Goal: Task Accomplishment & Management: Manage account settings

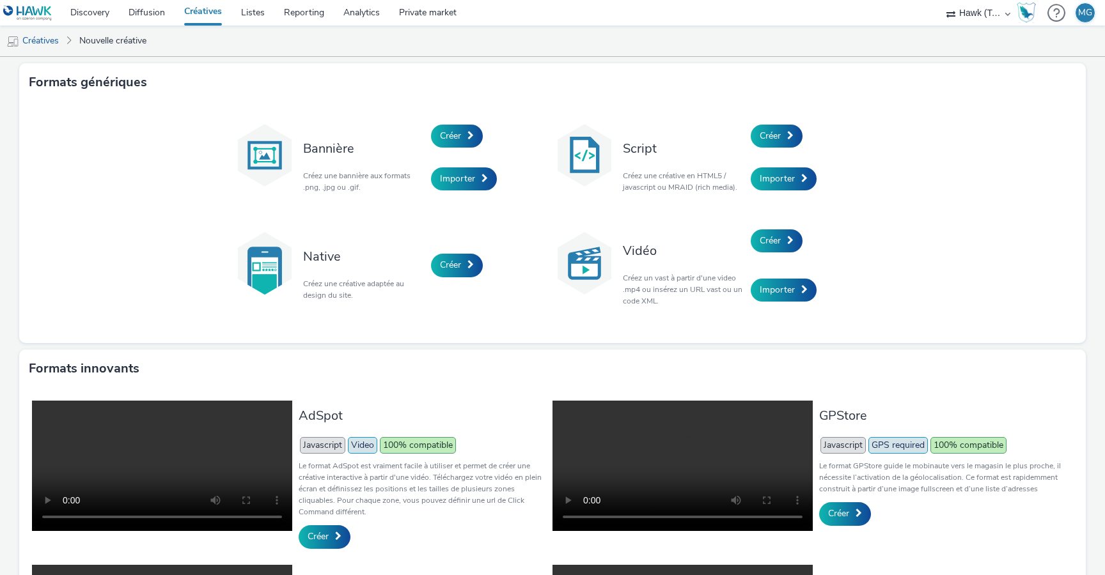
click at [191, 11] on link "Créatives" at bounding box center [203, 13] width 57 height 26
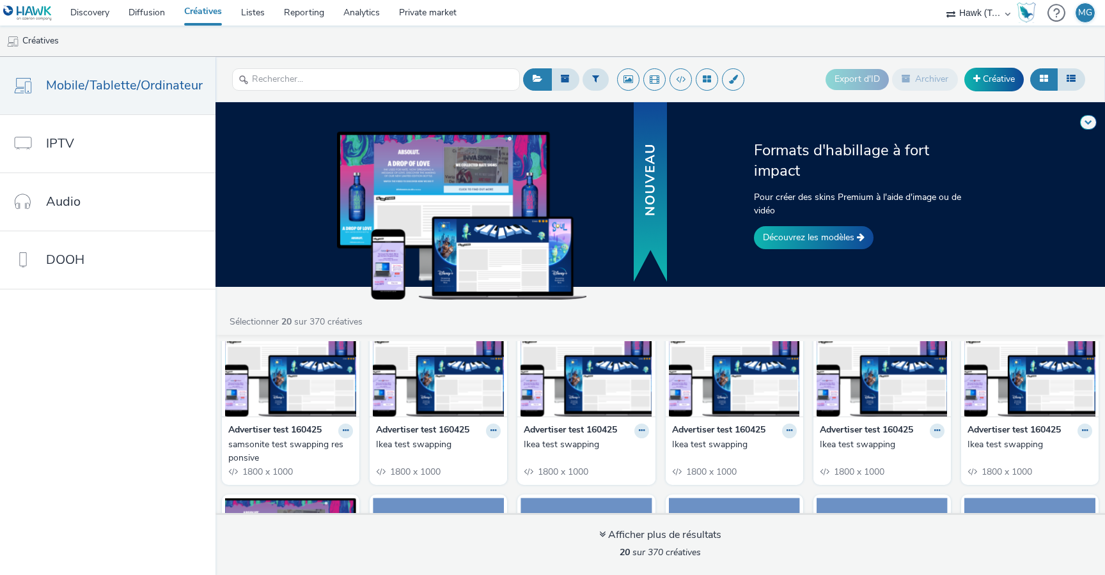
scroll to position [52, 0]
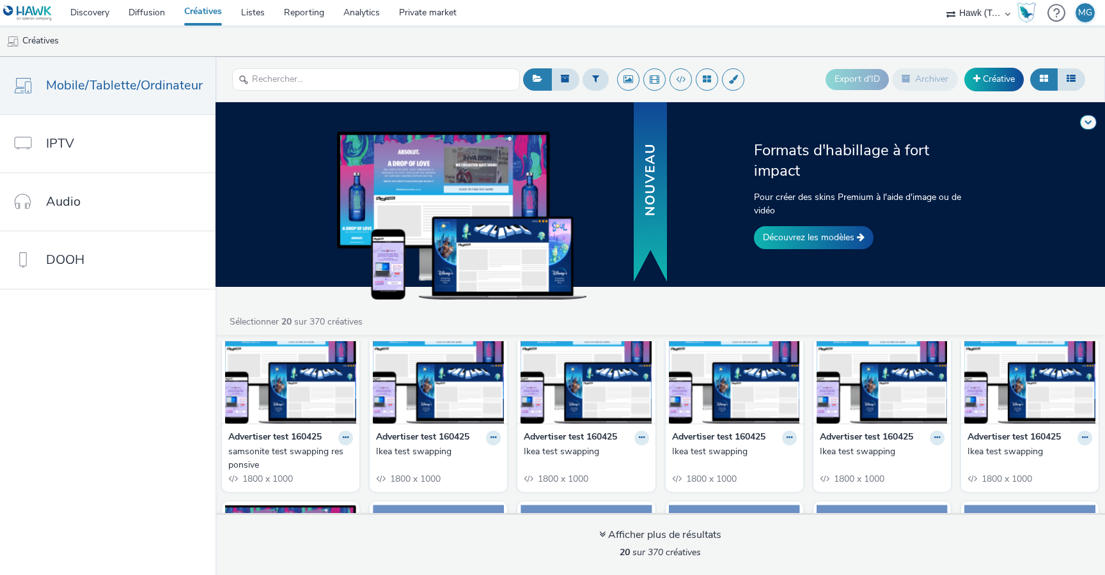
click at [285, 428] on div "Advertiser test 160425 samsonite test swapping responsive 1800 x 1000" at bounding box center [290, 458] width 137 height 68
click at [349, 444] on div "Advertiser test 160425 samsonite test swapping responsive 1800 x 1000" at bounding box center [290, 458] width 137 height 68
click at [346, 442] on button at bounding box center [345, 438] width 15 height 15
click at [311, 465] on link "Modifier" at bounding box center [305, 461] width 96 height 26
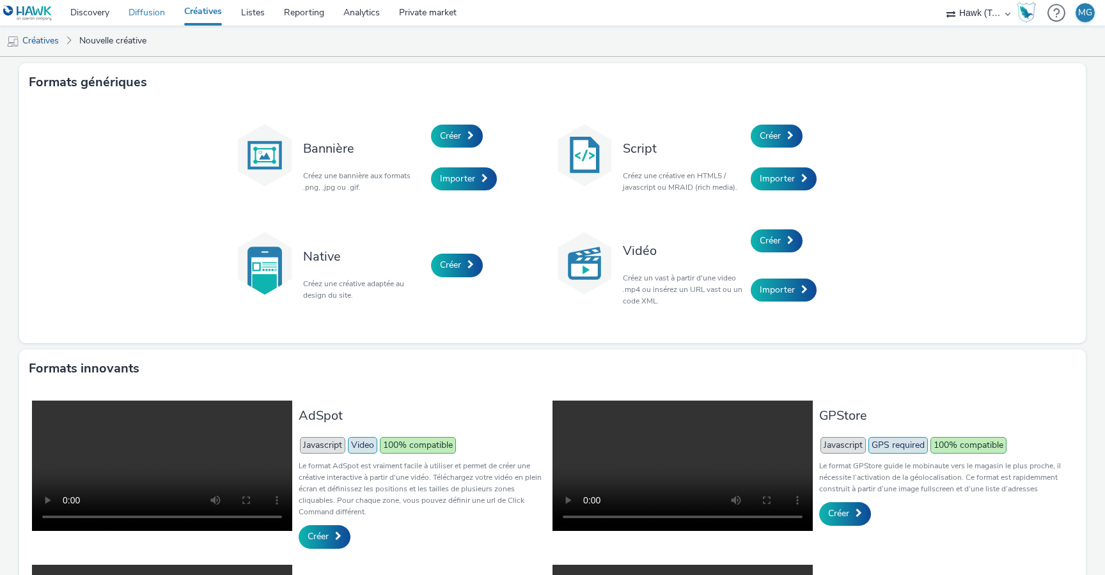
click at [150, 11] on link "Diffusion" at bounding box center [147, 13] width 56 height 26
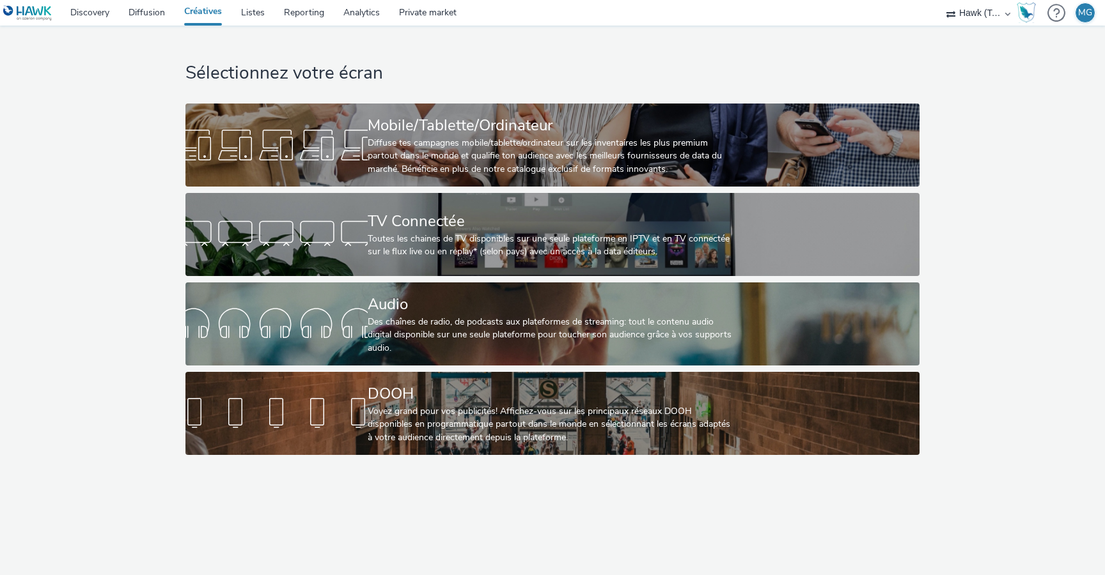
click at [207, 19] on link "Créatives" at bounding box center [203, 13] width 57 height 26
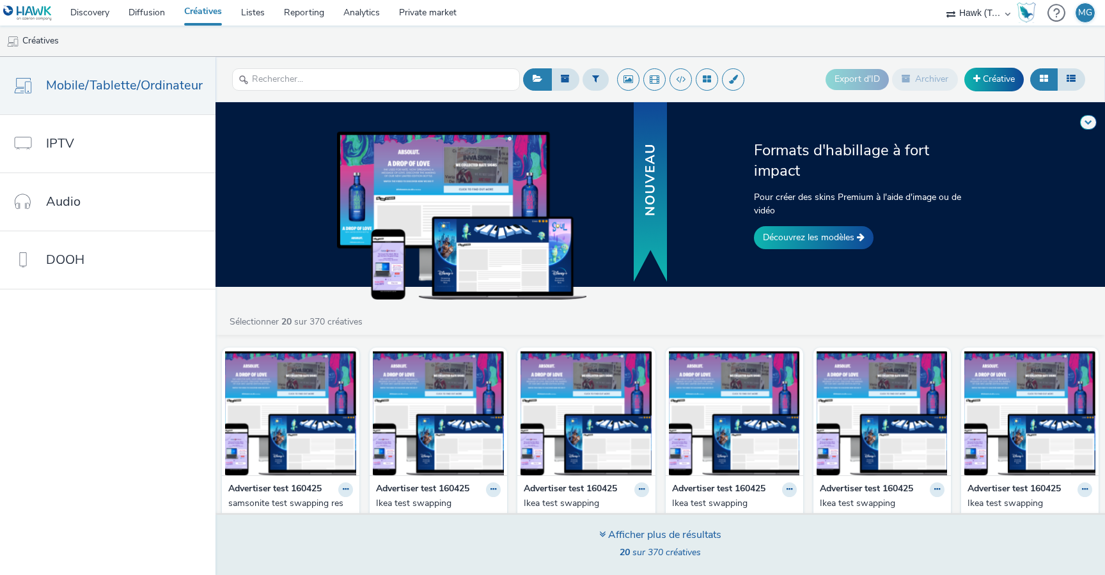
click at [605, 532] on div "Afficher plus de résultats" at bounding box center [660, 535] width 122 height 15
click at [600, 536] on icon at bounding box center [602, 534] width 6 height 10
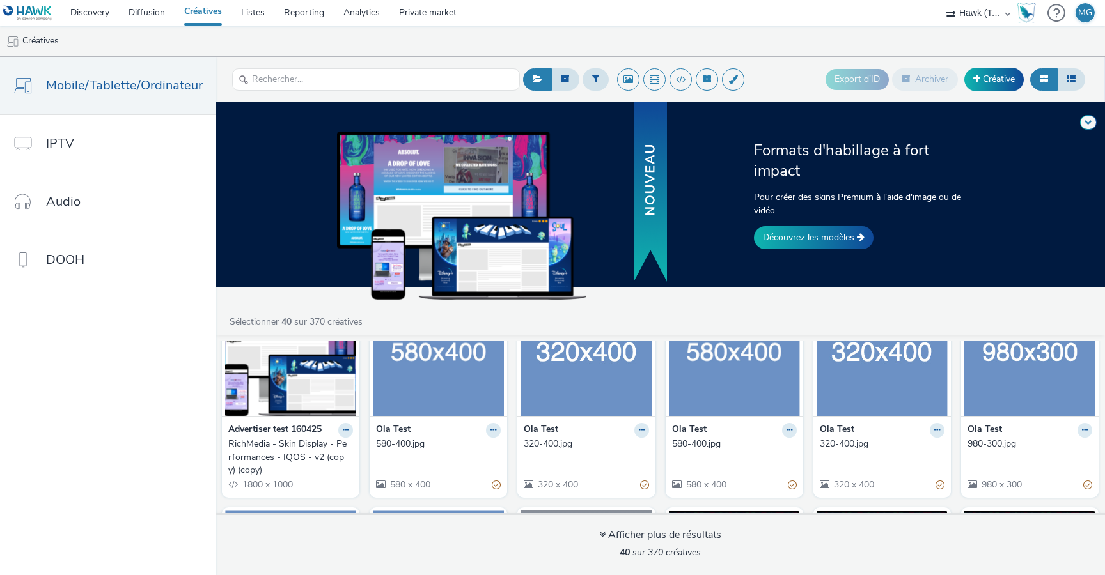
scroll to position [239, 0]
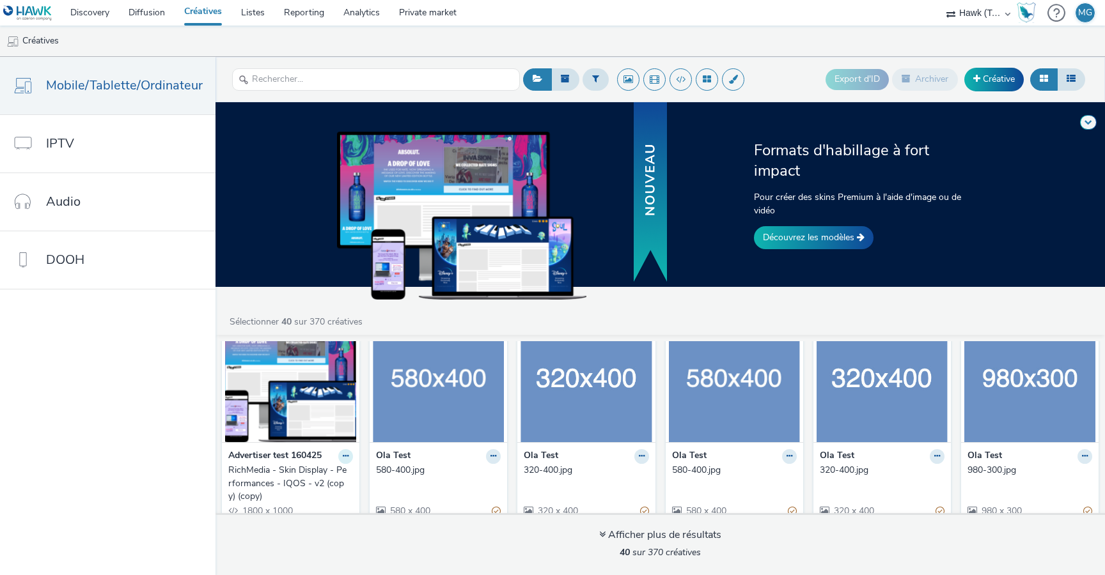
click at [343, 456] on icon at bounding box center [346, 457] width 6 height 8
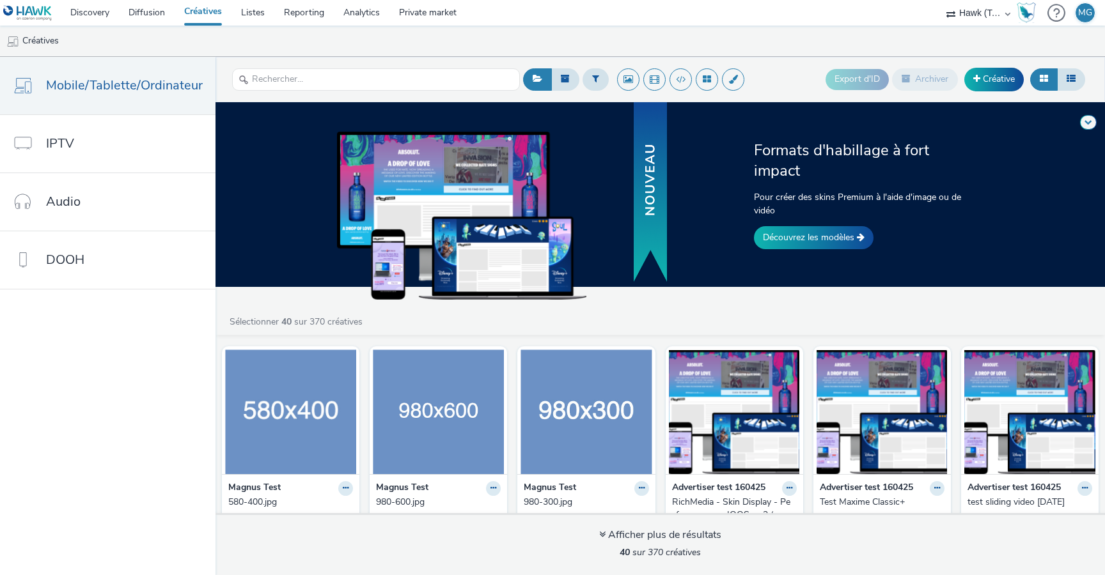
scroll to position [444, 0]
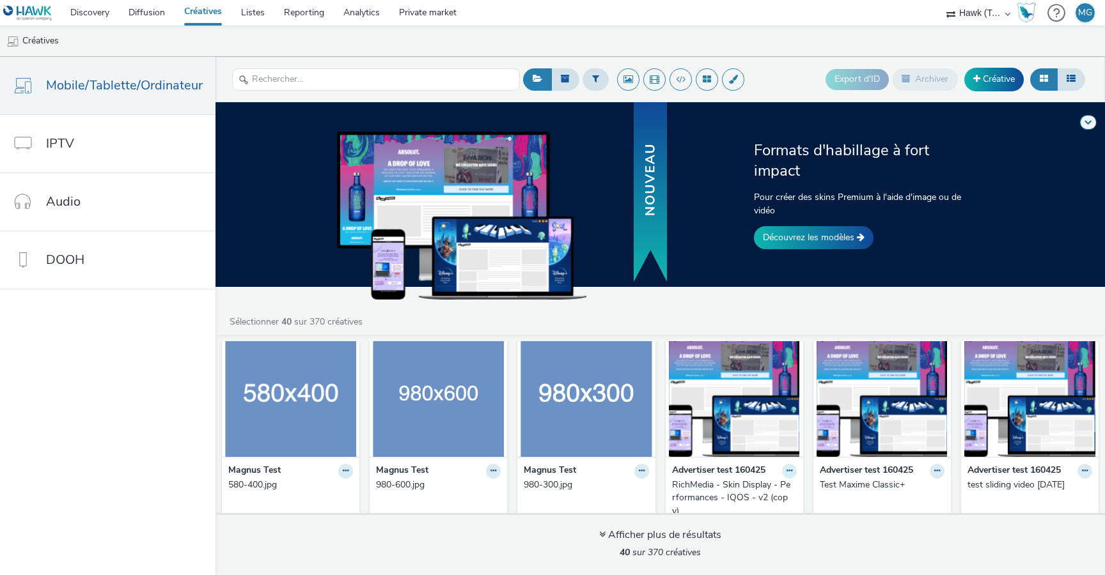
click at [785, 472] on button at bounding box center [789, 471] width 15 height 15
click at [762, 492] on link "Modifier" at bounding box center [749, 494] width 96 height 26
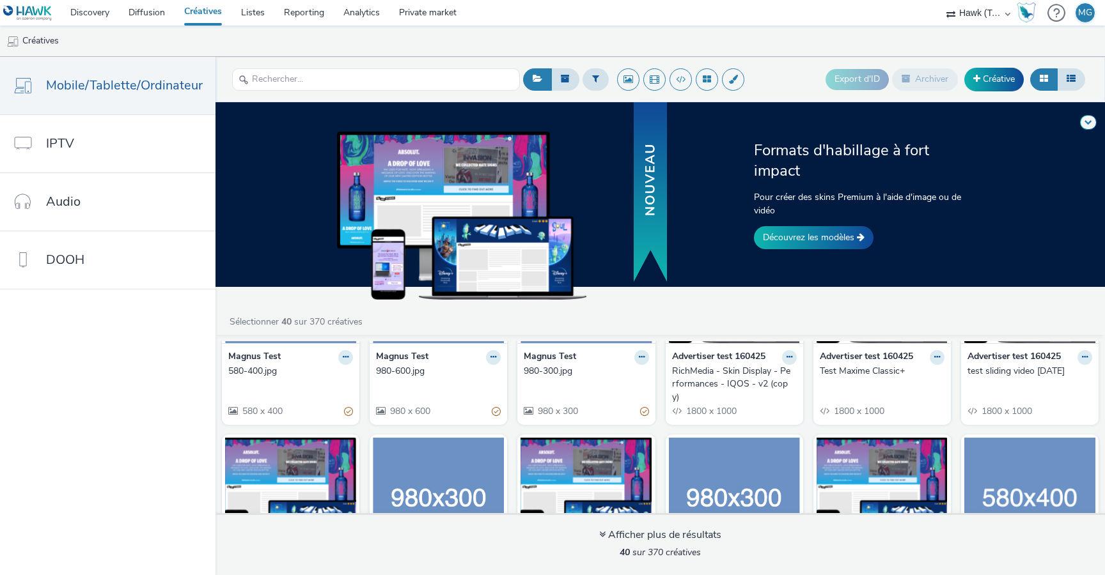
click at [403, 429] on div "Advertiser test 160425 samsonite test swapping responsive 1800 x 1000 Advertise…" at bounding box center [659, 506] width 889 height 1444
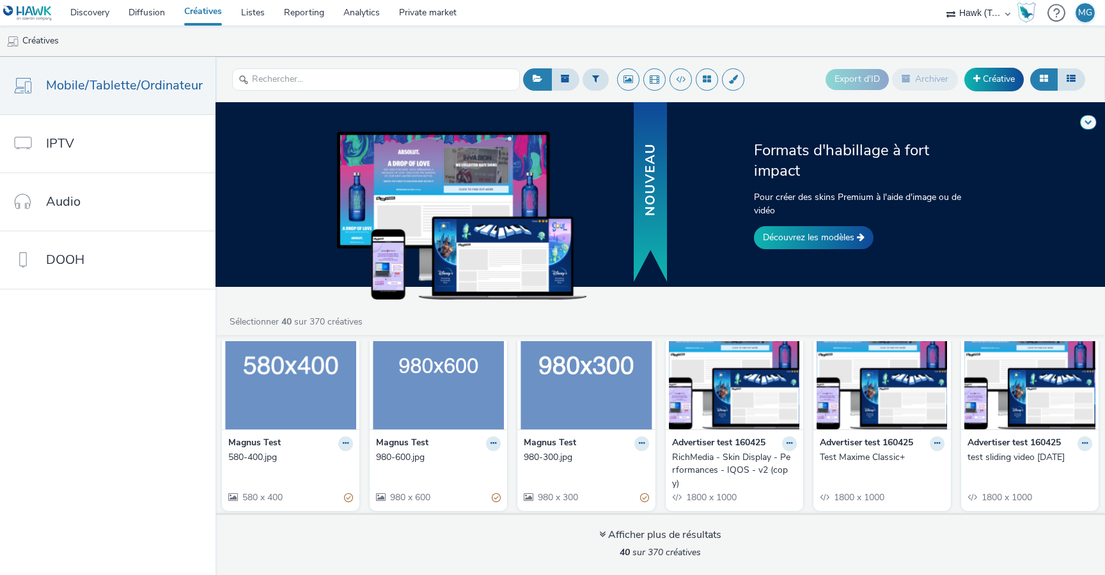
scroll to position [469, 0]
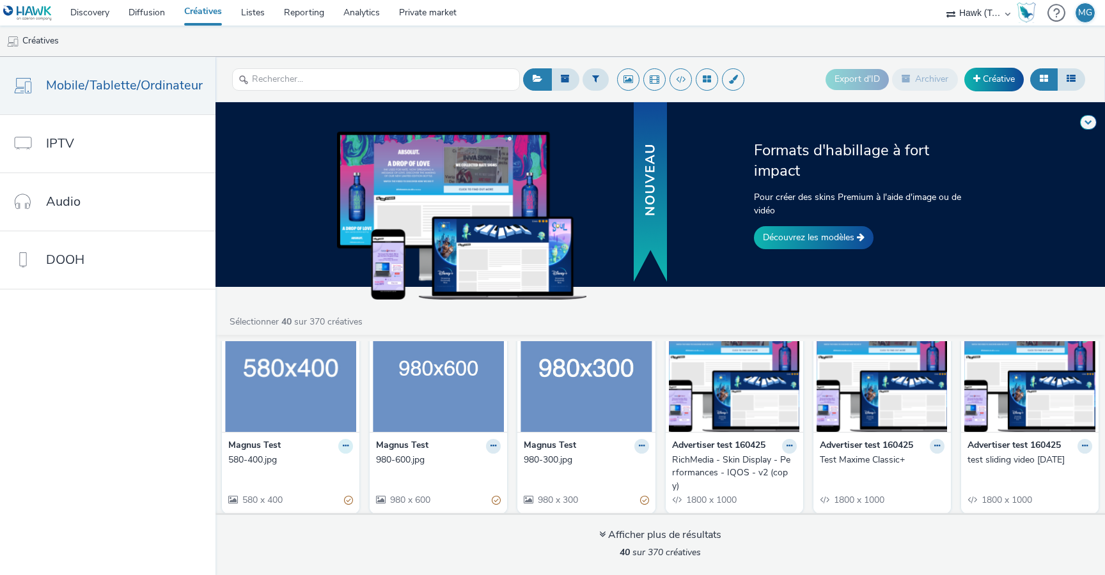
click at [340, 441] on button at bounding box center [345, 446] width 15 height 15
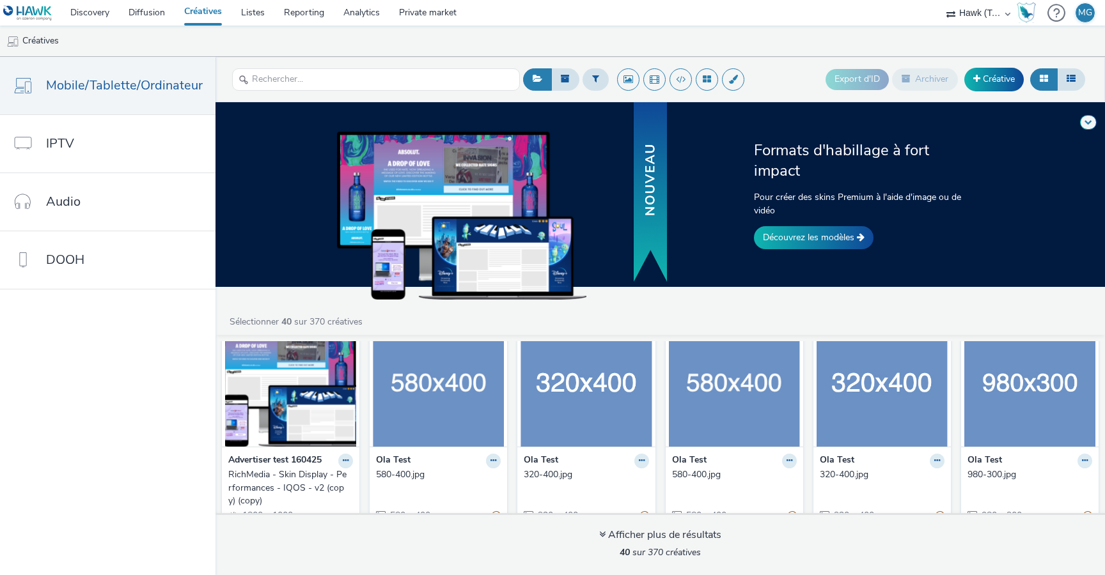
scroll to position [0, 0]
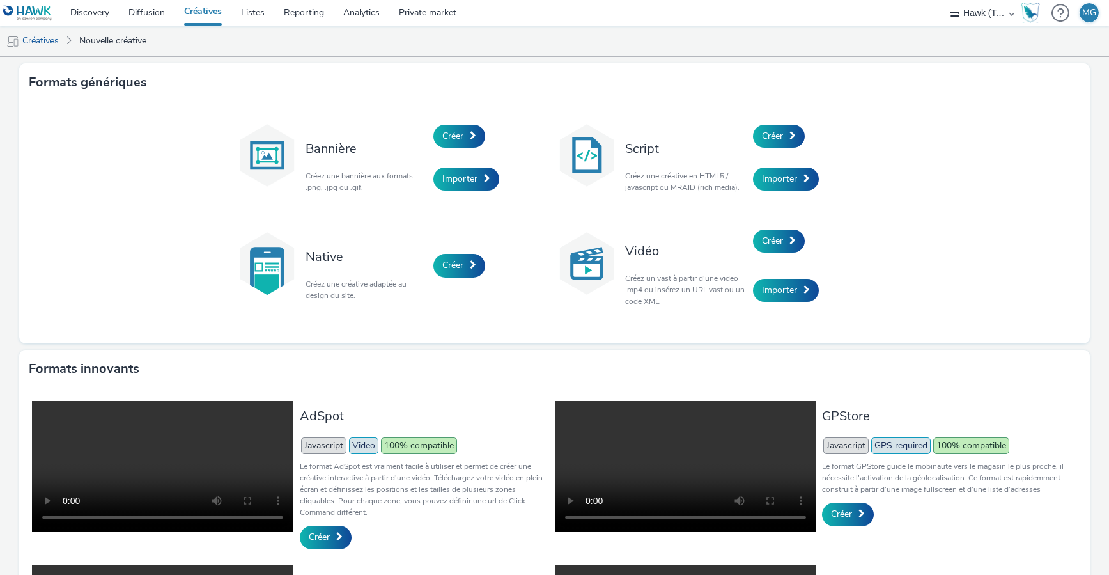
click at [205, 12] on link "Créatives" at bounding box center [203, 13] width 57 height 26
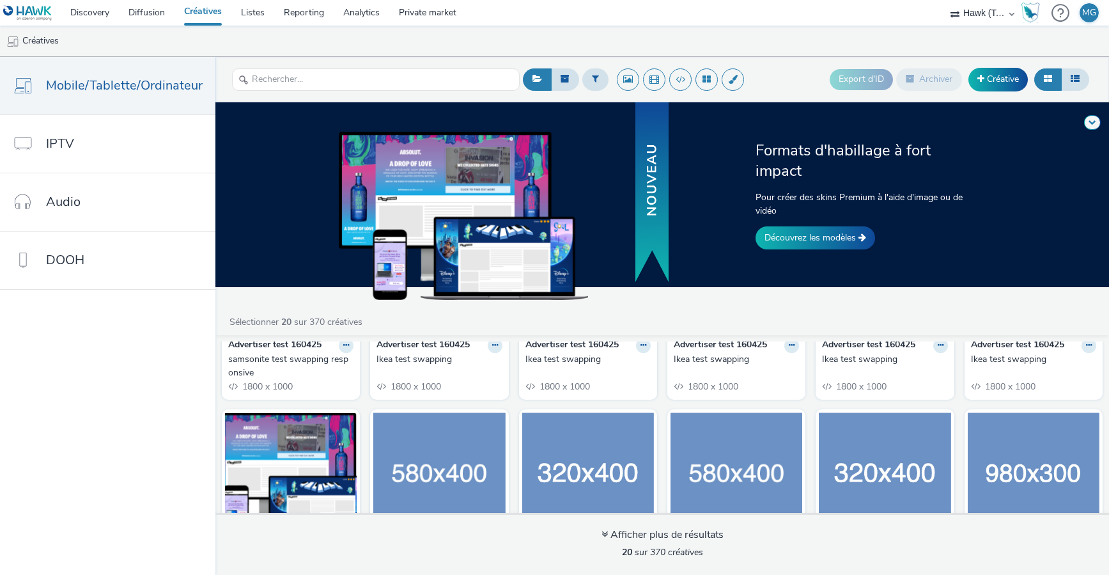
scroll to position [27, 0]
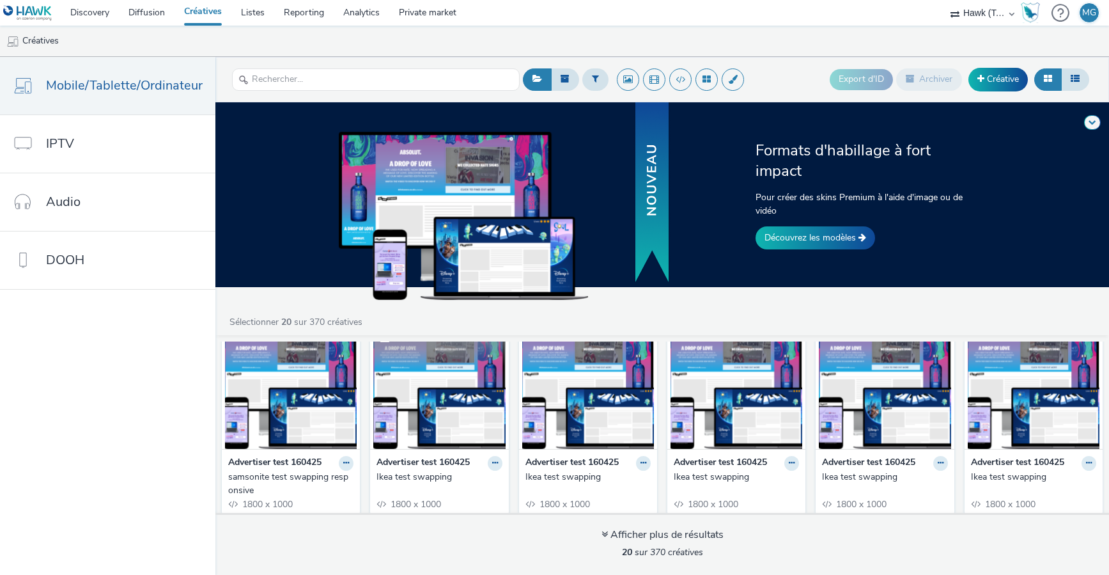
click at [446, 400] on img at bounding box center [439, 386] width 132 height 125
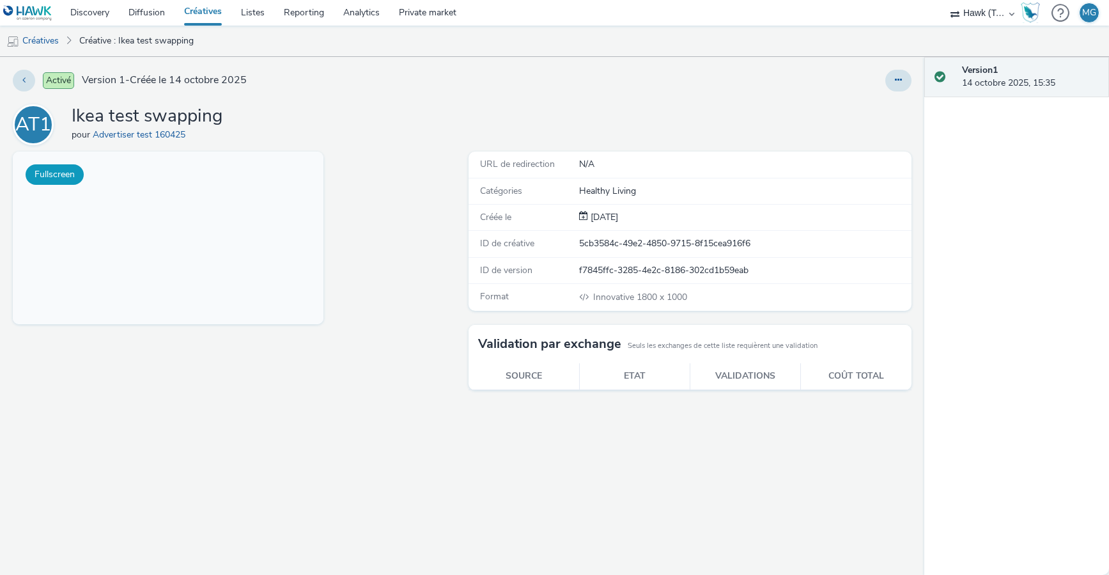
click at [61, 176] on button "Fullscreen" at bounding box center [55, 174] width 58 height 20
click at [27, 79] on button at bounding box center [24, 81] width 22 height 22
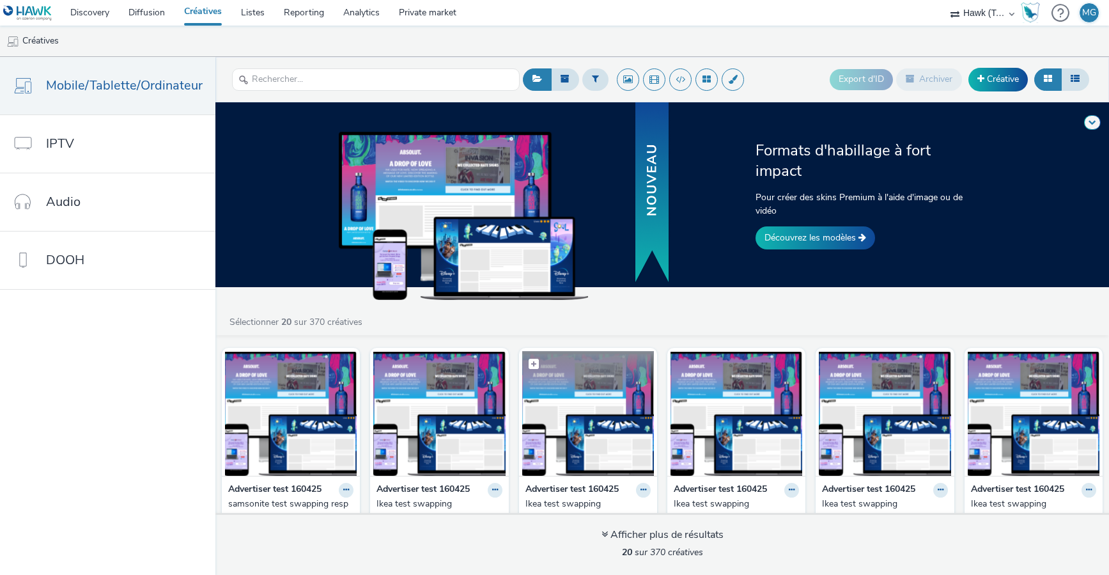
click at [580, 453] on img at bounding box center [588, 413] width 132 height 125
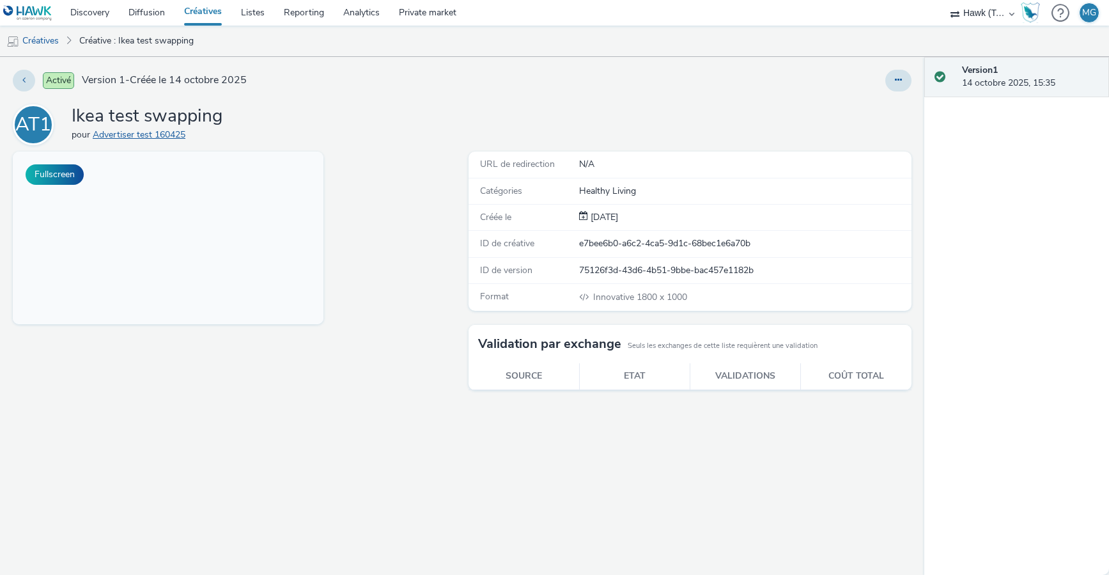
click at [134, 134] on link "Advertiser test 160425" at bounding box center [142, 135] width 98 height 12
click at [48, 168] on button "Fullscreen" at bounding box center [55, 174] width 58 height 20
click at [29, 79] on button at bounding box center [24, 81] width 22 height 22
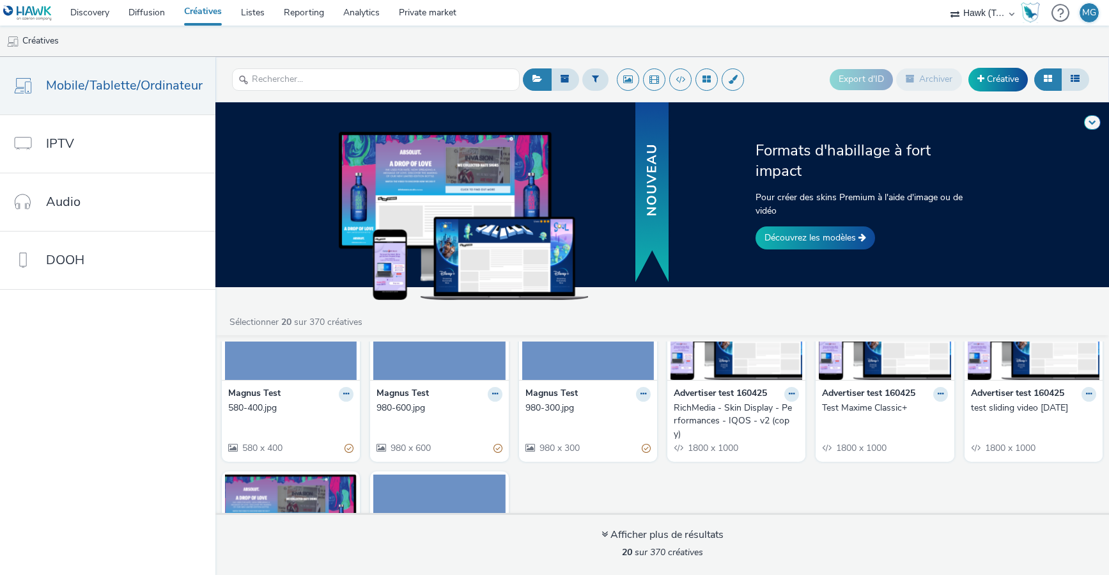
scroll to position [523, 0]
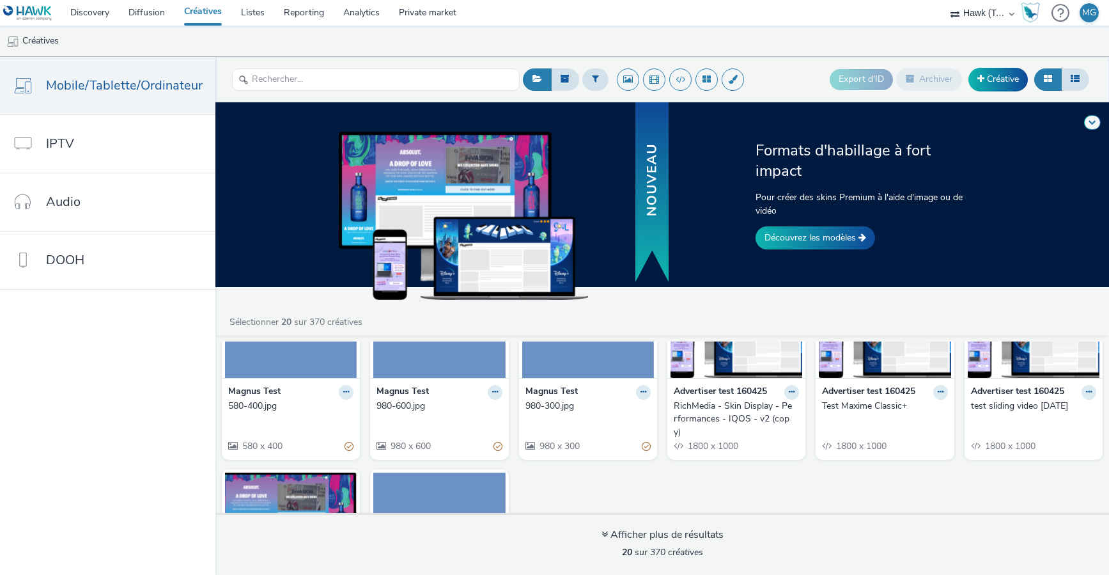
click at [883, 388] on strong "Advertiser test 160425" at bounding box center [868, 392] width 93 height 15
click at [887, 359] on img at bounding box center [885, 315] width 132 height 125
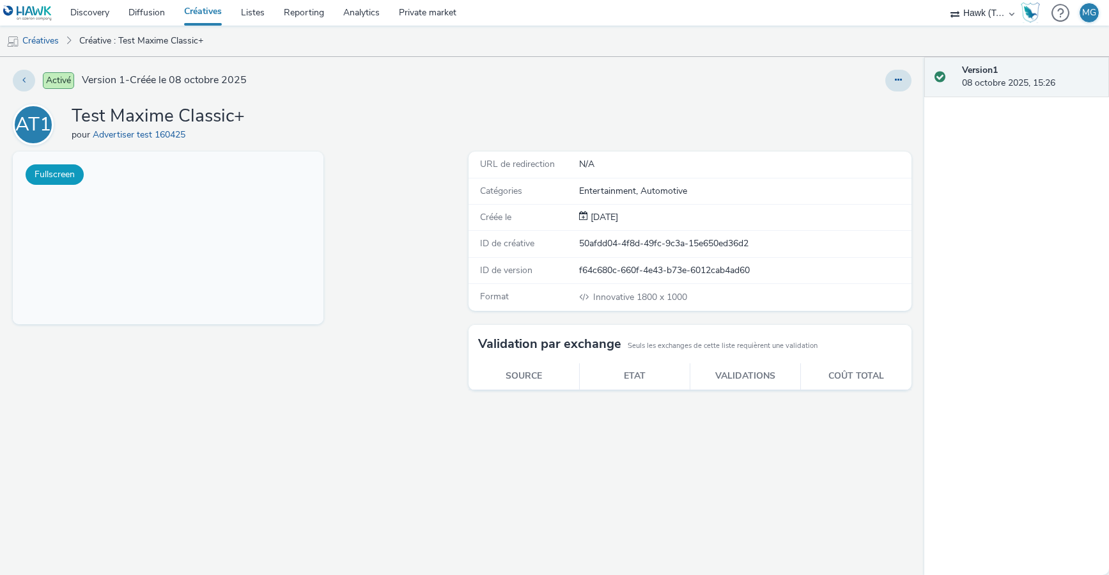
click at [61, 171] on button "Fullscreen" at bounding box center [55, 174] width 58 height 20
click at [479, 398] on div "URL de redirection N/A Catégories Entertainment, Automotive Créée le [DATE] ID …" at bounding box center [688, 363] width 450 height 423
click at [906, 75] on button at bounding box center [900, 81] width 26 height 22
drag, startPoint x: 434, startPoint y: 102, endPoint x: 129, endPoint y: 115, distance: 305.9
click at [426, 102] on div "Activé Version 1 - Créée le [DATE] Modifier Dupliquer Copier l'ID Archiver AT1 …" at bounding box center [463, 316] width 926 height 518
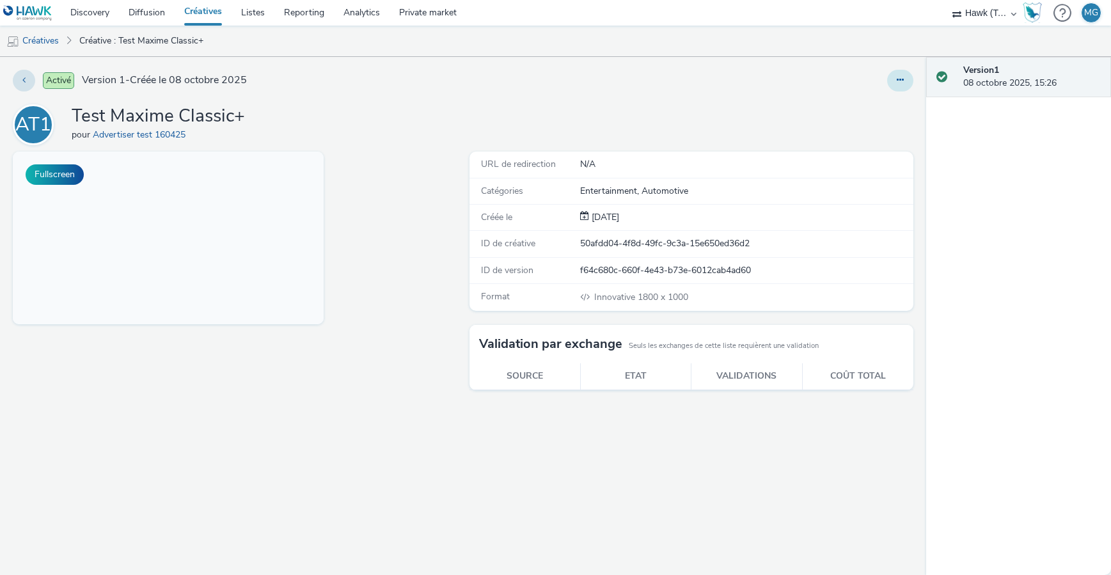
click at [896, 74] on button at bounding box center [900, 81] width 26 height 22
drag, startPoint x: 864, startPoint y: 129, endPoint x: 859, endPoint y: 104, distance: 26.1
click at [859, 104] on ul "Modifier Dupliquer Copier l'ID Archiver" at bounding box center [865, 144] width 96 height 102
click at [858, 104] on link "Modifier" at bounding box center [865, 106] width 96 height 26
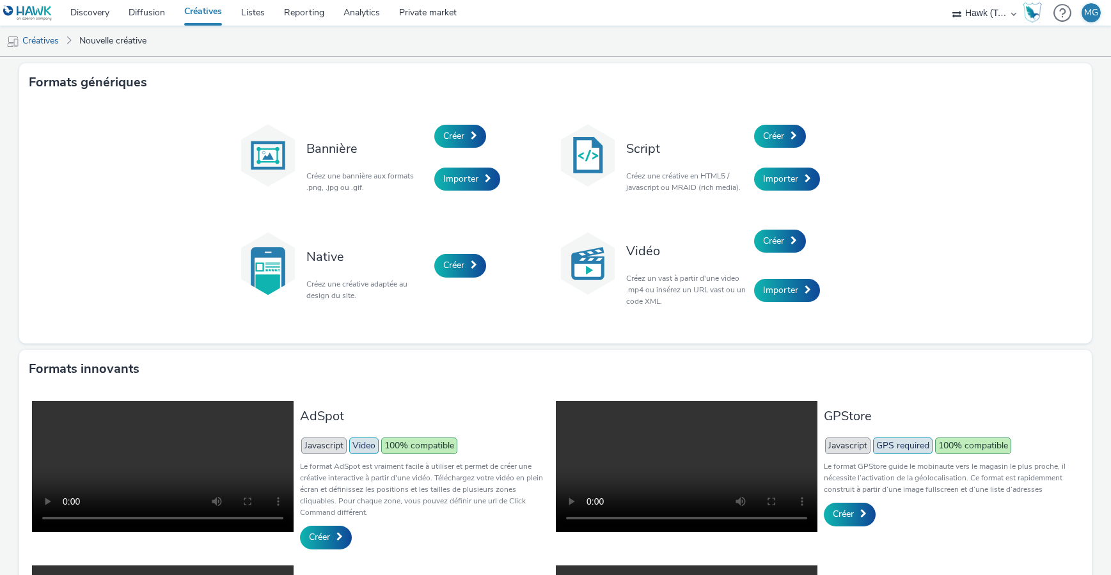
click at [187, 11] on link "Créatives" at bounding box center [203, 13] width 57 height 26
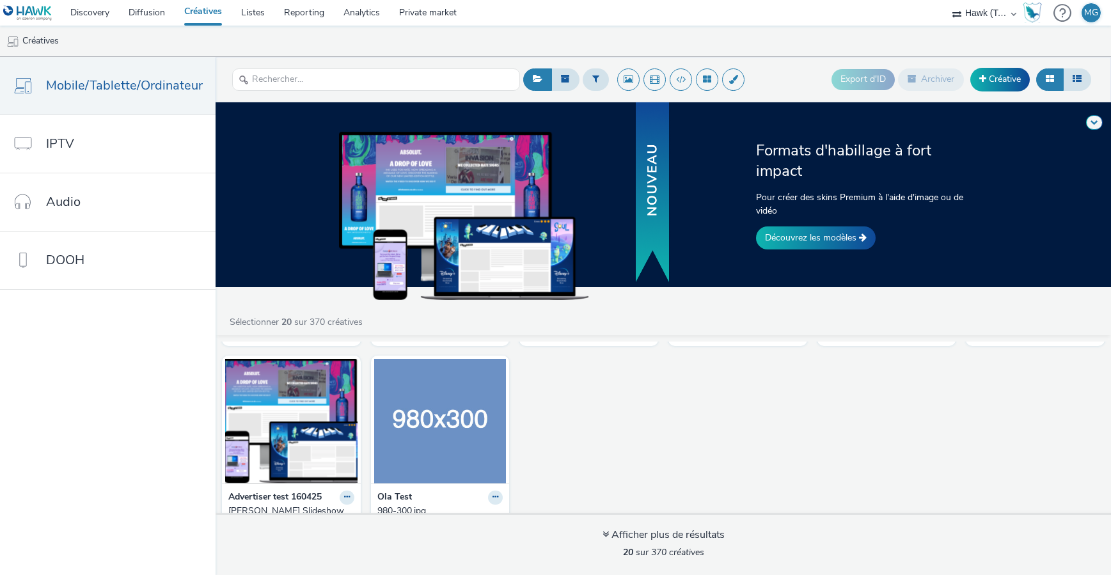
scroll to position [424, 0]
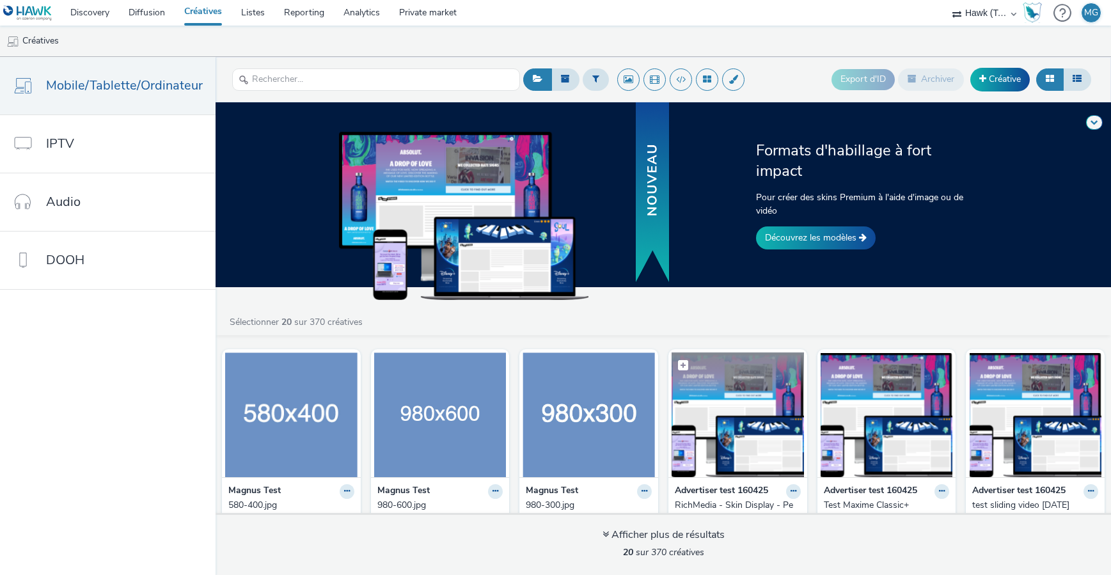
click at [678, 365] on span at bounding box center [683, 365] width 10 height 10
click at [678, 365] on span at bounding box center [684, 366] width 12 height 12
click at [678, 365] on span at bounding box center [683, 365] width 10 height 10
click at [678, 364] on span at bounding box center [684, 366] width 12 height 12
checkbox input "false"
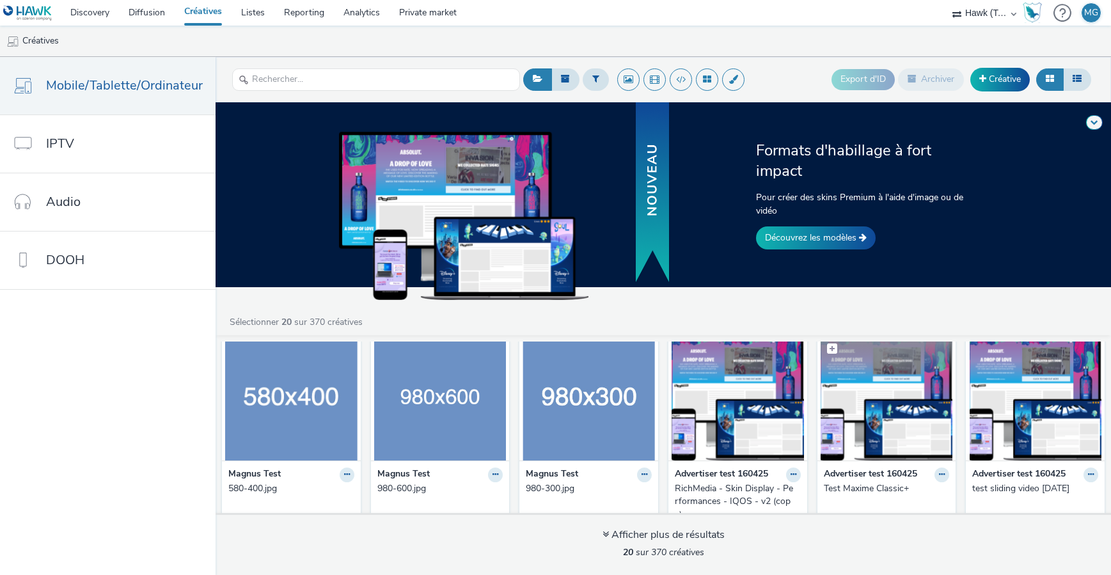
scroll to position [428, 0]
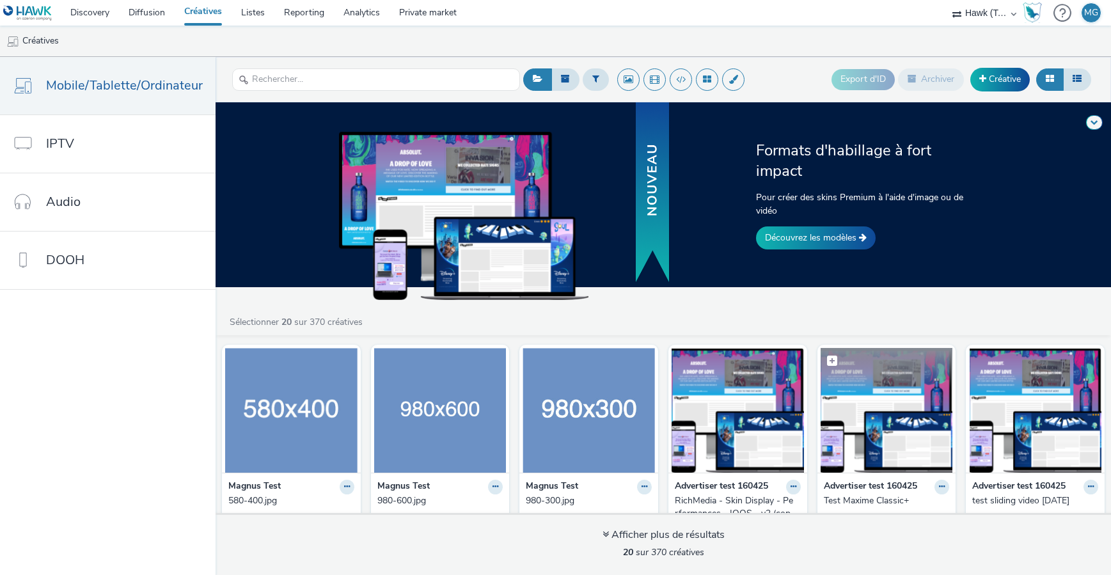
click at [827, 362] on span at bounding box center [832, 360] width 10 height 10
click at [853, 84] on button "Export d'ID" at bounding box center [862, 79] width 63 height 20
checkbox input "false"
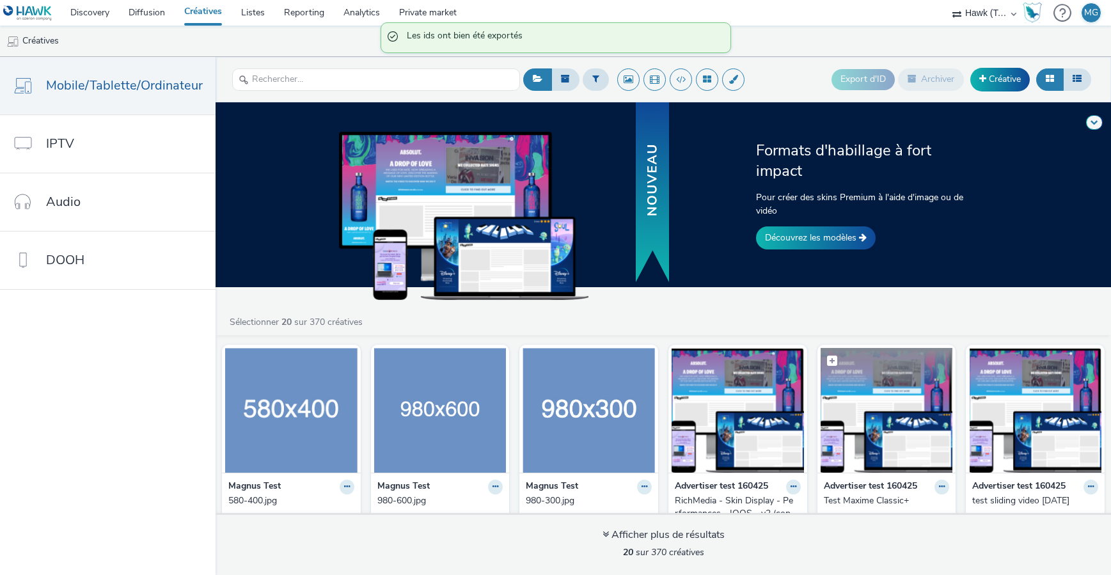
click at [821, 366] on figcaption at bounding box center [886, 368] width 132 height 41
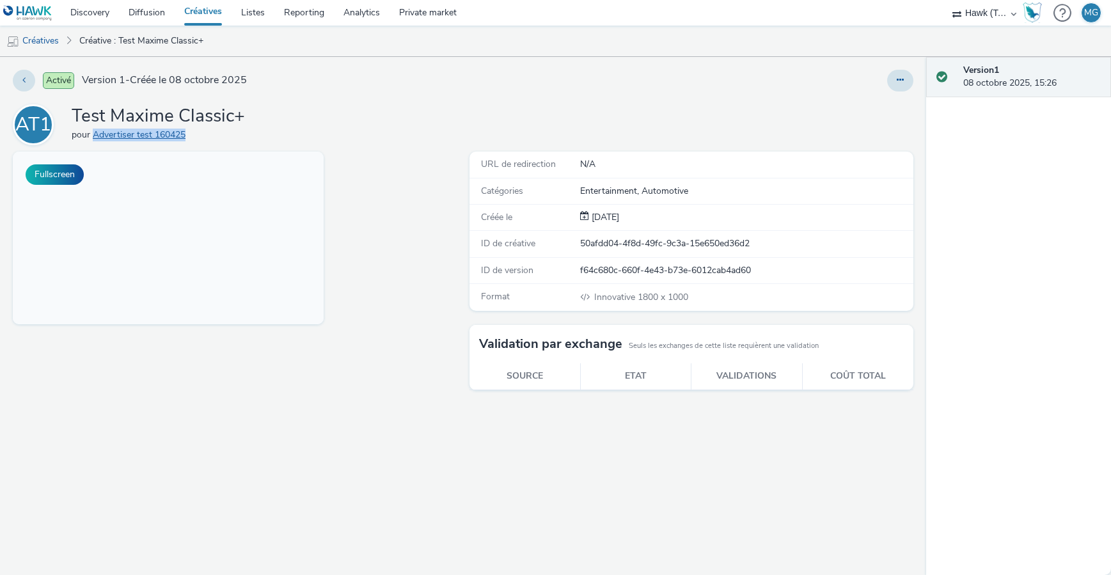
click at [150, 136] on link "Advertiser test 160425" at bounding box center [142, 135] width 98 height 12
click at [991, 81] on div "Version 1 08 octobre 2025, 15:26" at bounding box center [1031, 77] width 137 height 26
click at [64, 167] on button "Fullscreen" at bounding box center [55, 174] width 58 height 20
click at [63, 42] on link "Créatives" at bounding box center [32, 41] width 65 height 31
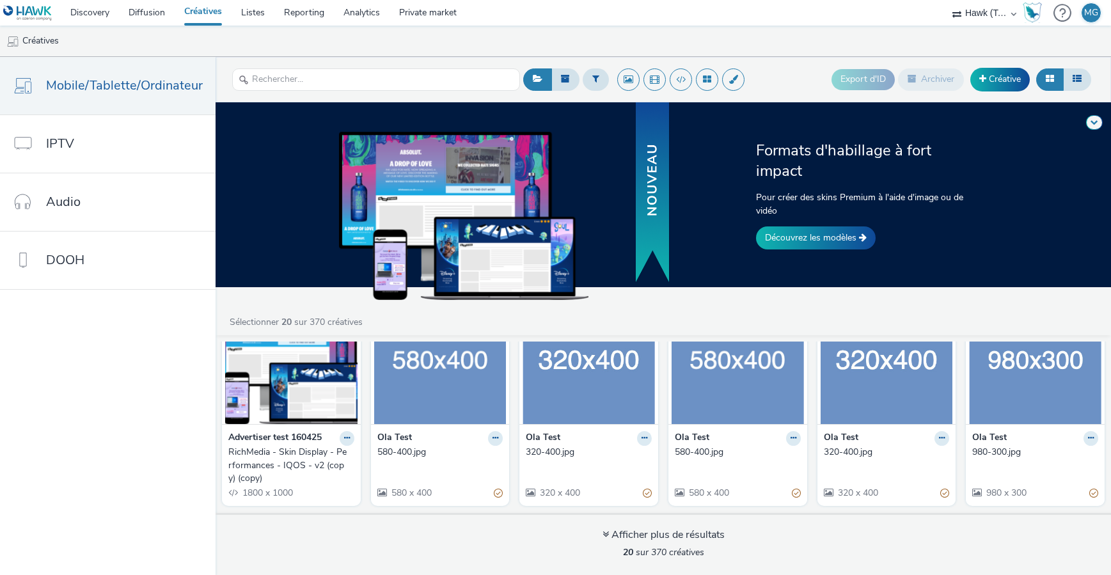
scroll to position [264, 0]
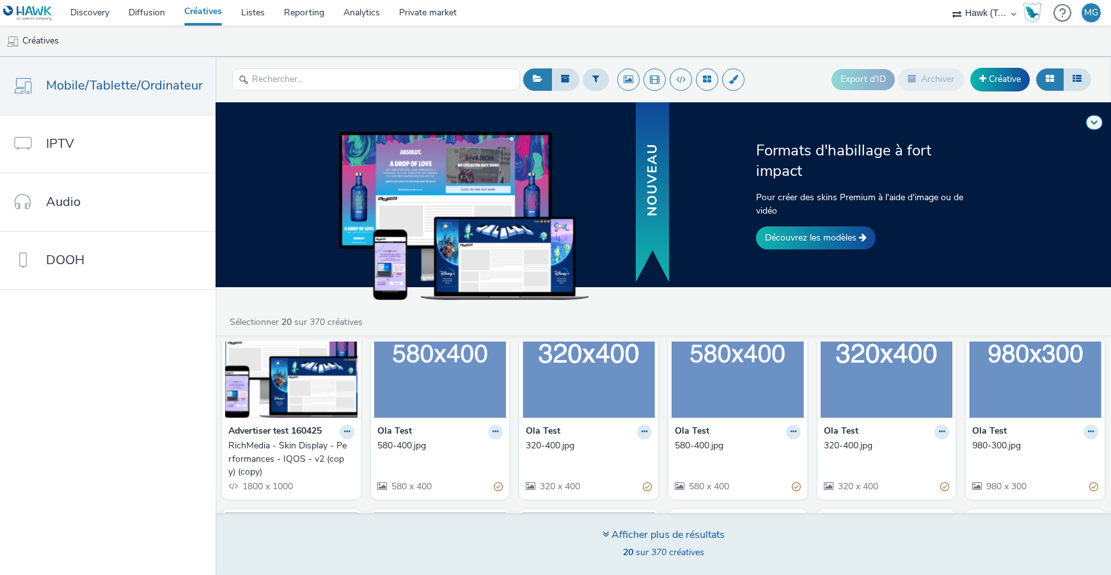
click at [604, 537] on icon at bounding box center [605, 534] width 6 height 10
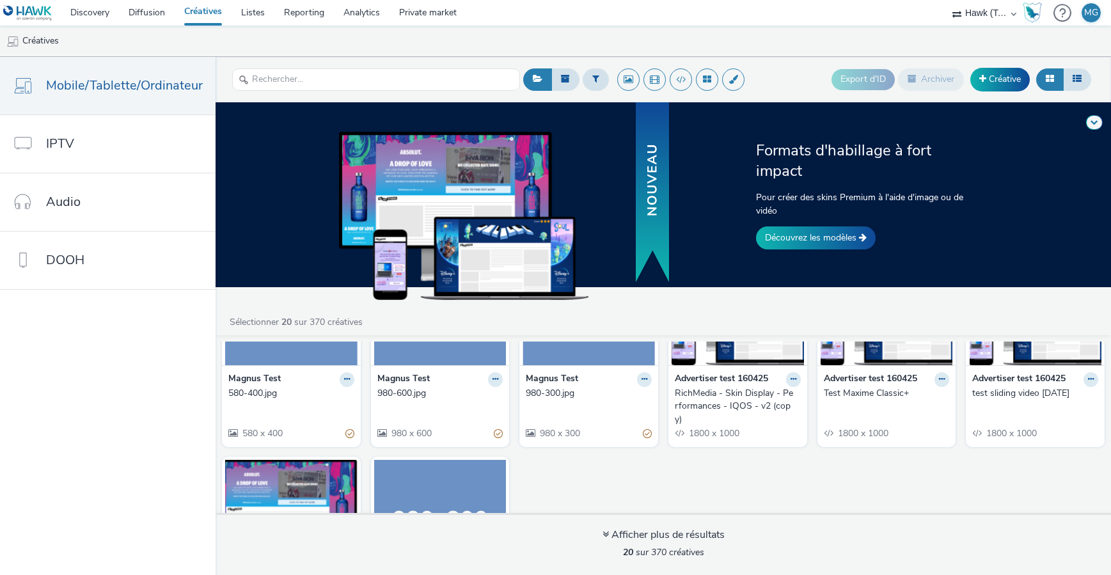
scroll to position [667, 0]
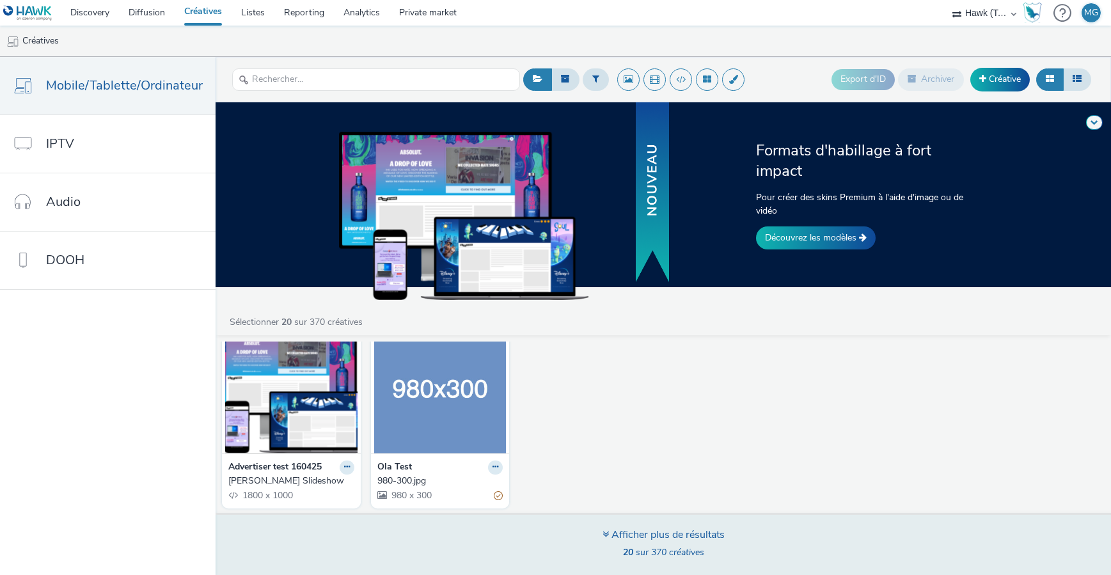
click at [677, 526] on div "Afficher plus de résultats 20 sur 370 créatives" at bounding box center [663, 544] width 904 height 62
click at [592, 539] on div "Afficher plus de résultats 20 sur 370 créatives" at bounding box center [663, 544] width 904 height 62
click at [613, 533] on div "Afficher plus de résultats" at bounding box center [663, 534] width 122 height 15
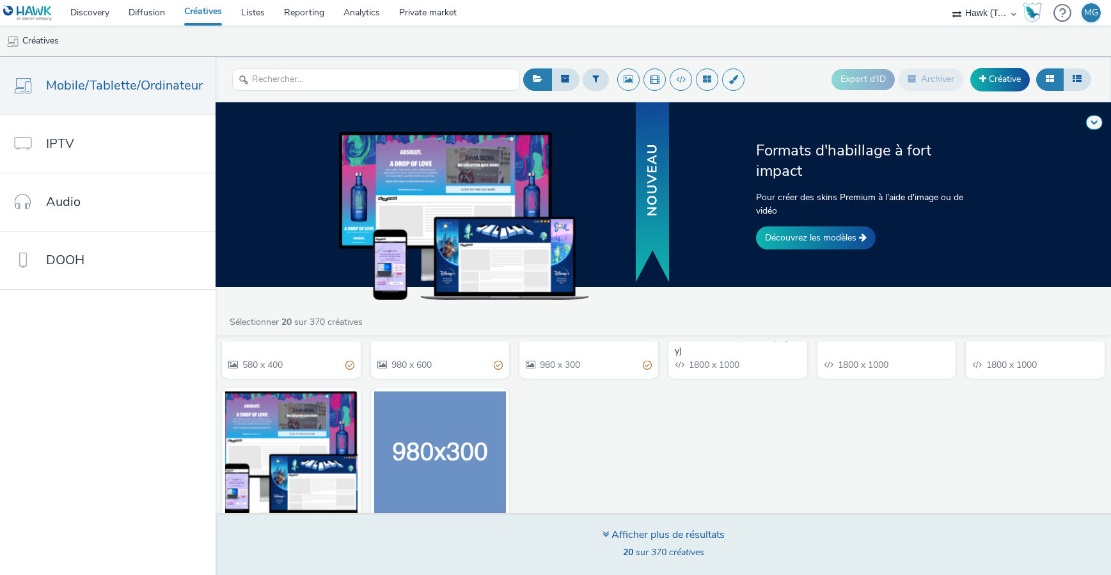
scroll to position [602, 0]
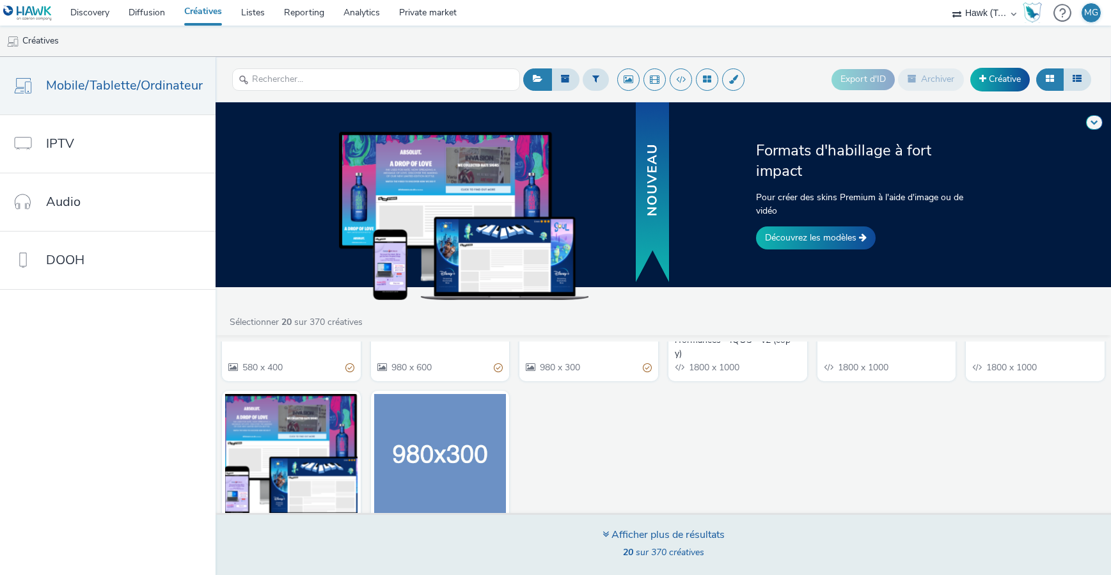
click at [604, 531] on icon at bounding box center [605, 534] width 6 height 10
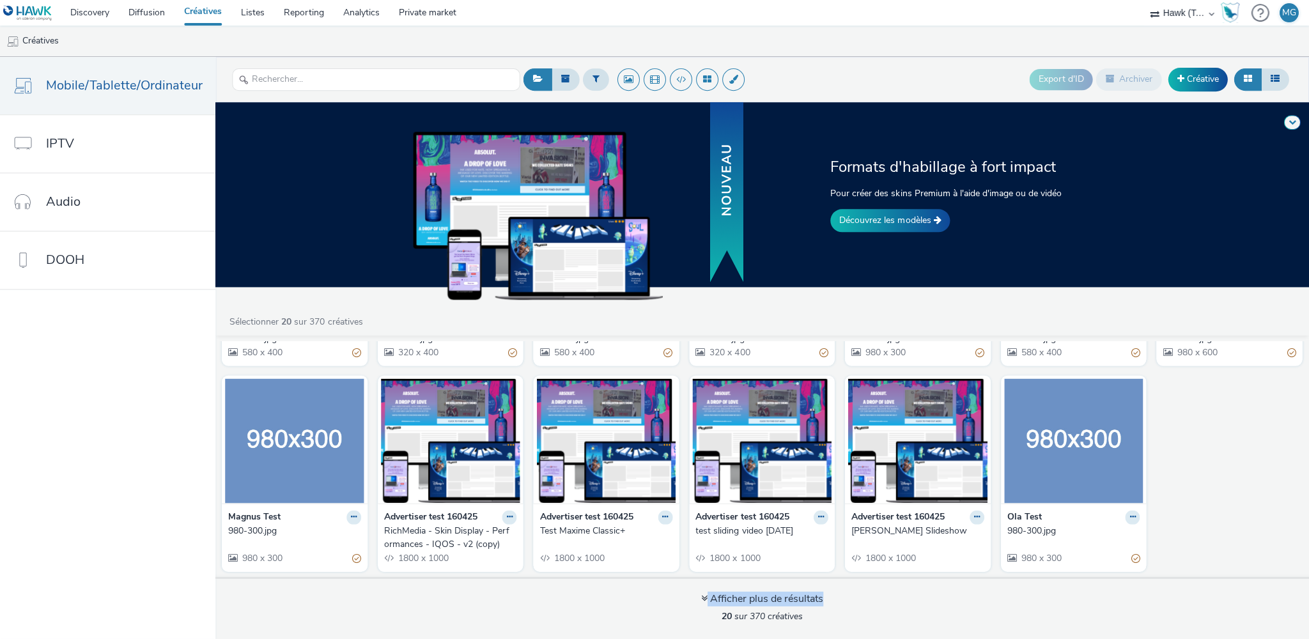
scroll to position [384, 0]
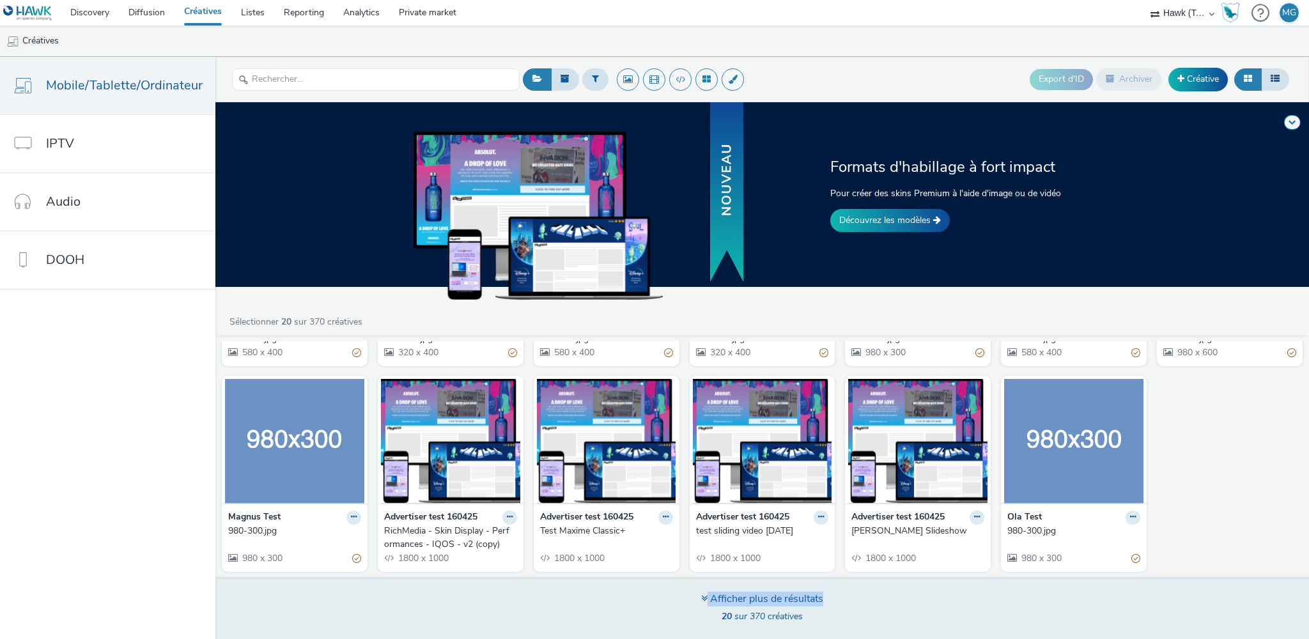
click at [769, 574] on div "Afficher plus de résultats 20 sur 370 créatives" at bounding box center [762, 609] width 122 height 35
click at [769, 574] on div "Afficher plus de résultats" at bounding box center [762, 599] width 122 height 15
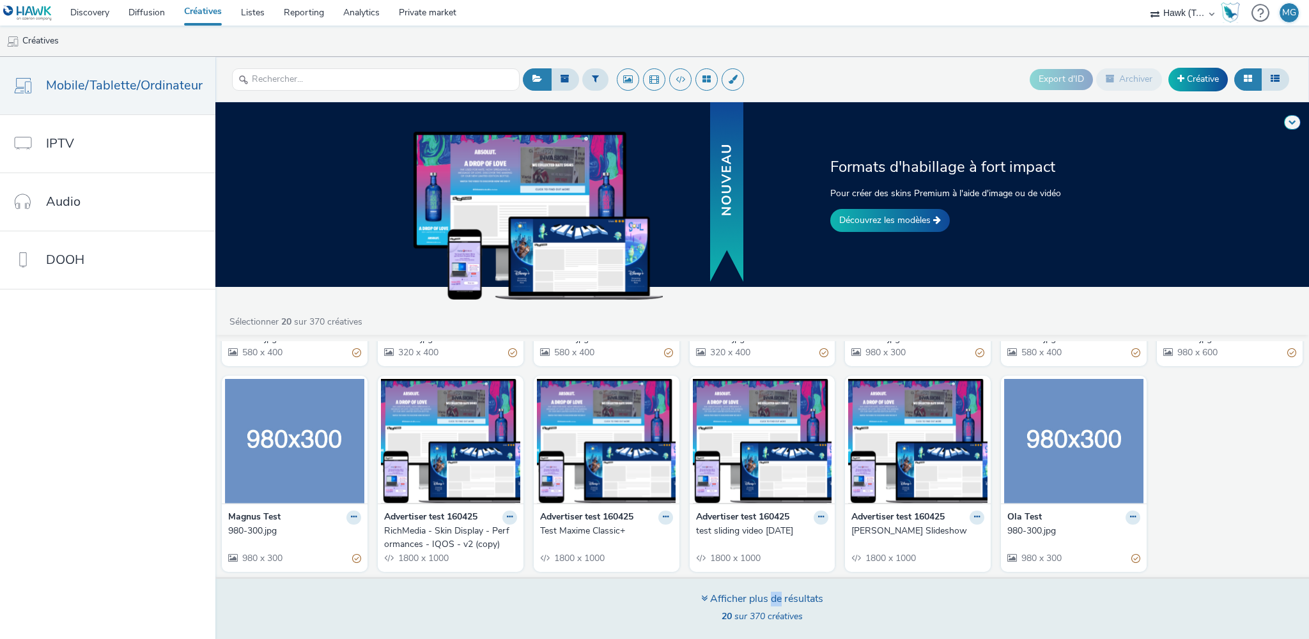
click at [769, 574] on div "Afficher plus de résultats" at bounding box center [762, 599] width 122 height 15
click at [703, 574] on icon at bounding box center [704, 598] width 6 height 10
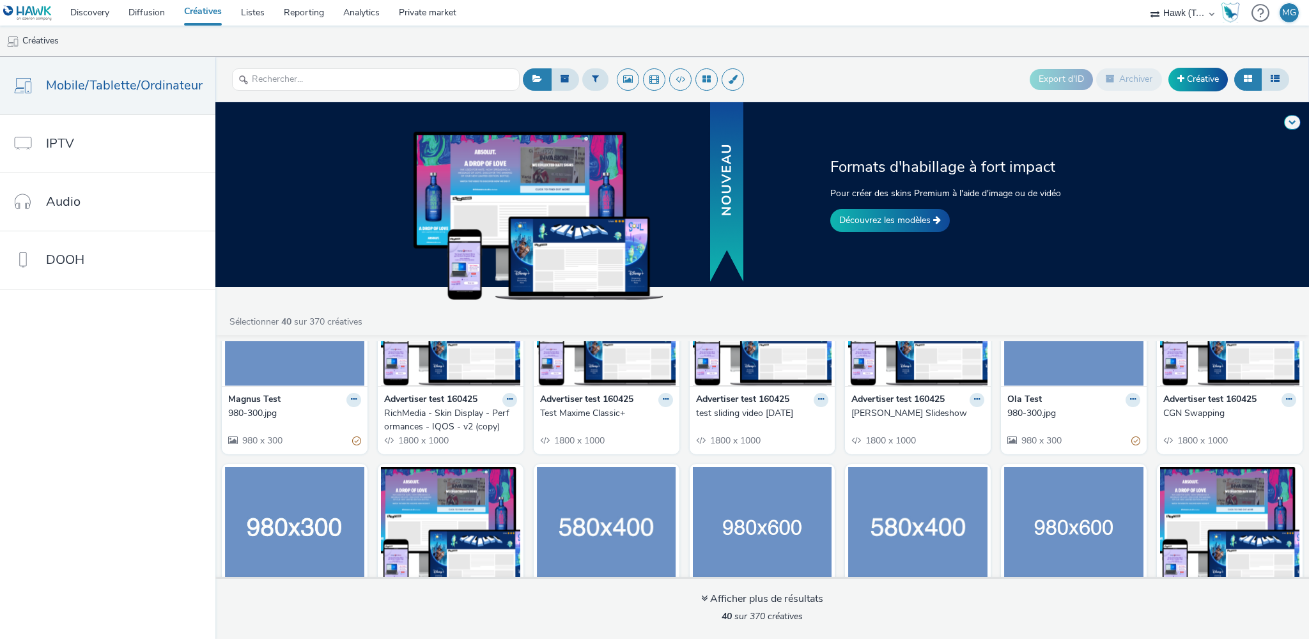
scroll to position [976, 0]
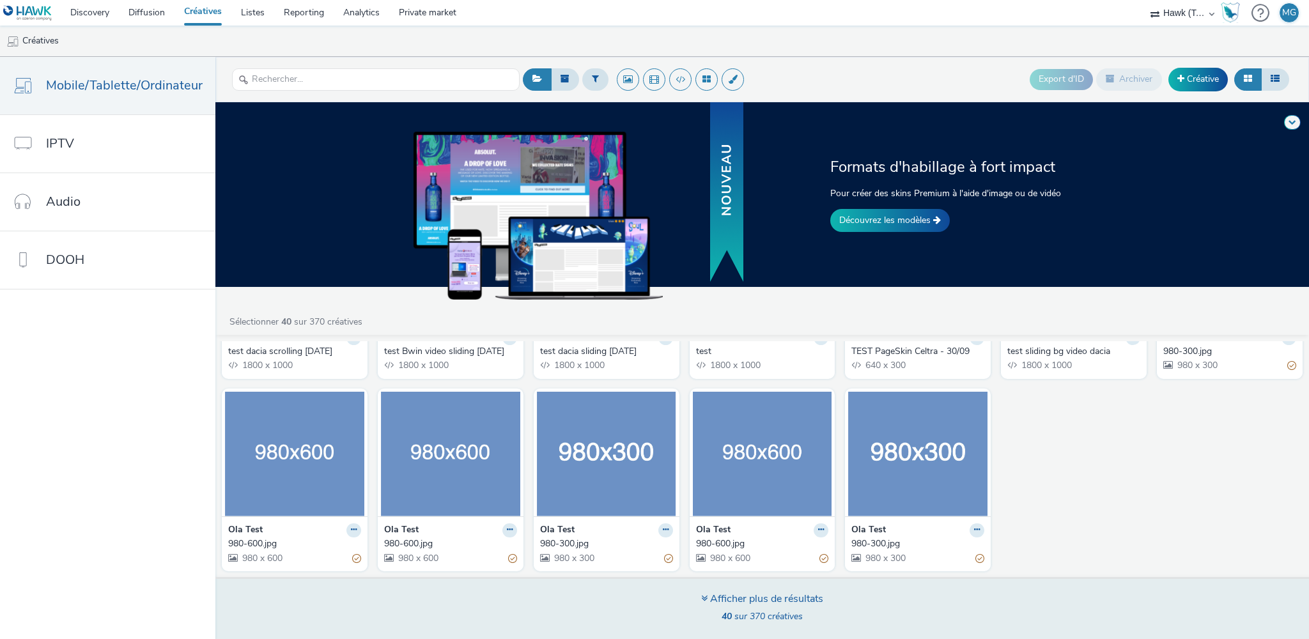
click at [749, 574] on div "Afficher plus de résultats" at bounding box center [762, 599] width 122 height 15
click at [740, 574] on div "Afficher plus de résultats" at bounding box center [762, 599] width 122 height 15
click at [774, 574] on div "Afficher plus de résultats" at bounding box center [762, 599] width 122 height 15
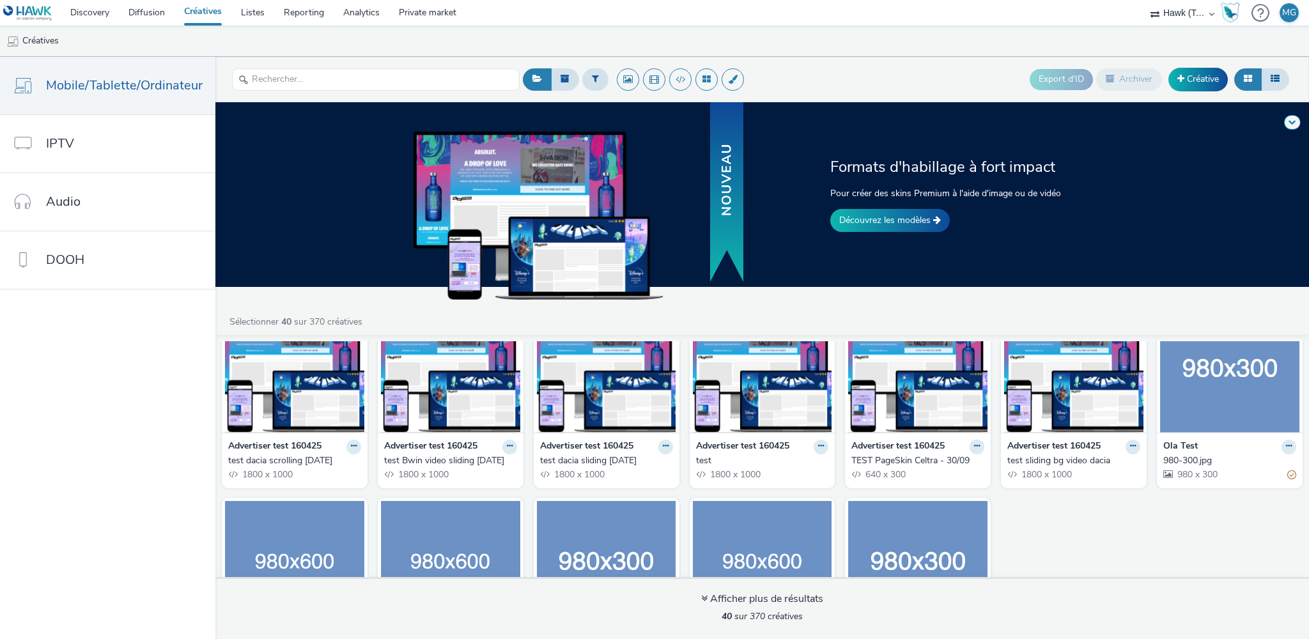
scroll to position [866, 0]
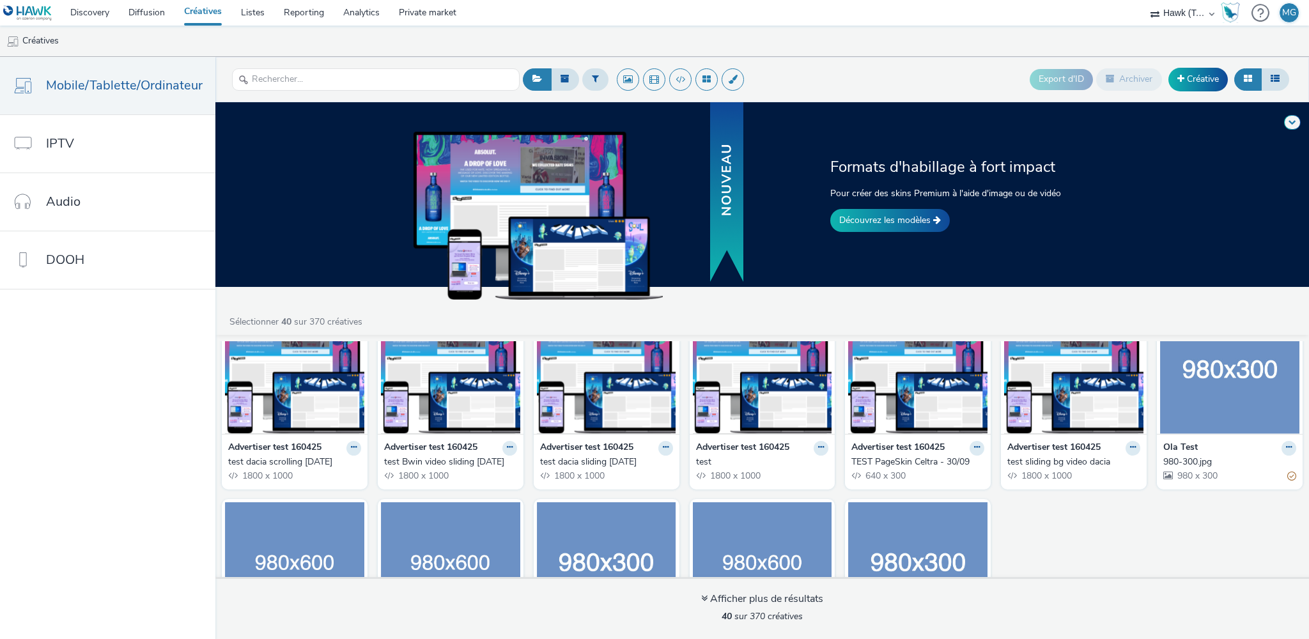
drag, startPoint x: 1123, startPoint y: 511, endPoint x: 1110, endPoint y: 508, distance: 13.0
click at [1110, 511] on div "Advertiser test 160425 samsonite test swapping responsive 1800 x 1000 Advertise…" at bounding box center [762, 82] width 1094 height 1212
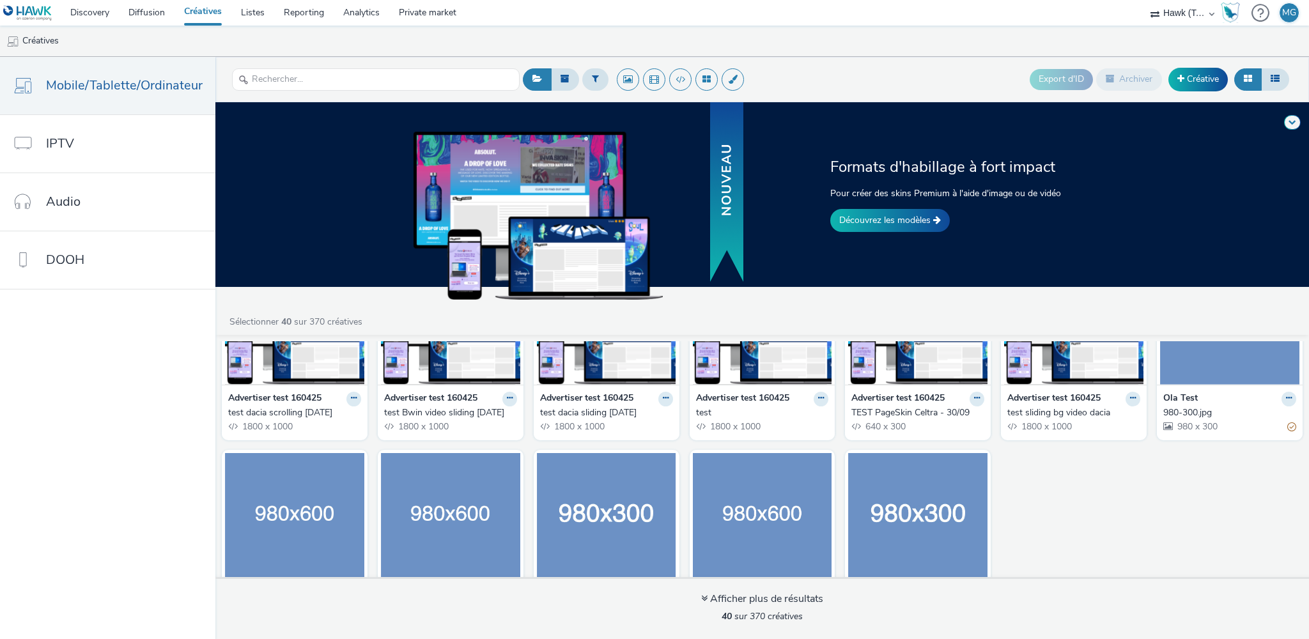
scroll to position [976, 0]
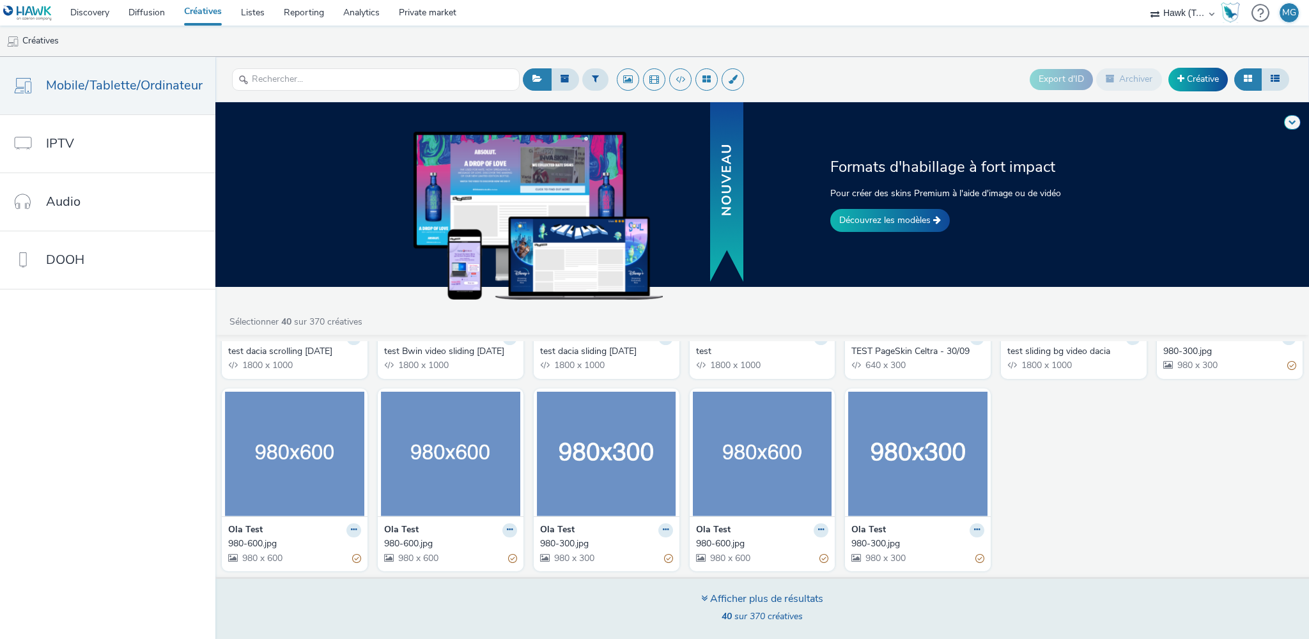
click at [750, 574] on div "Afficher plus de résultats" at bounding box center [762, 599] width 122 height 15
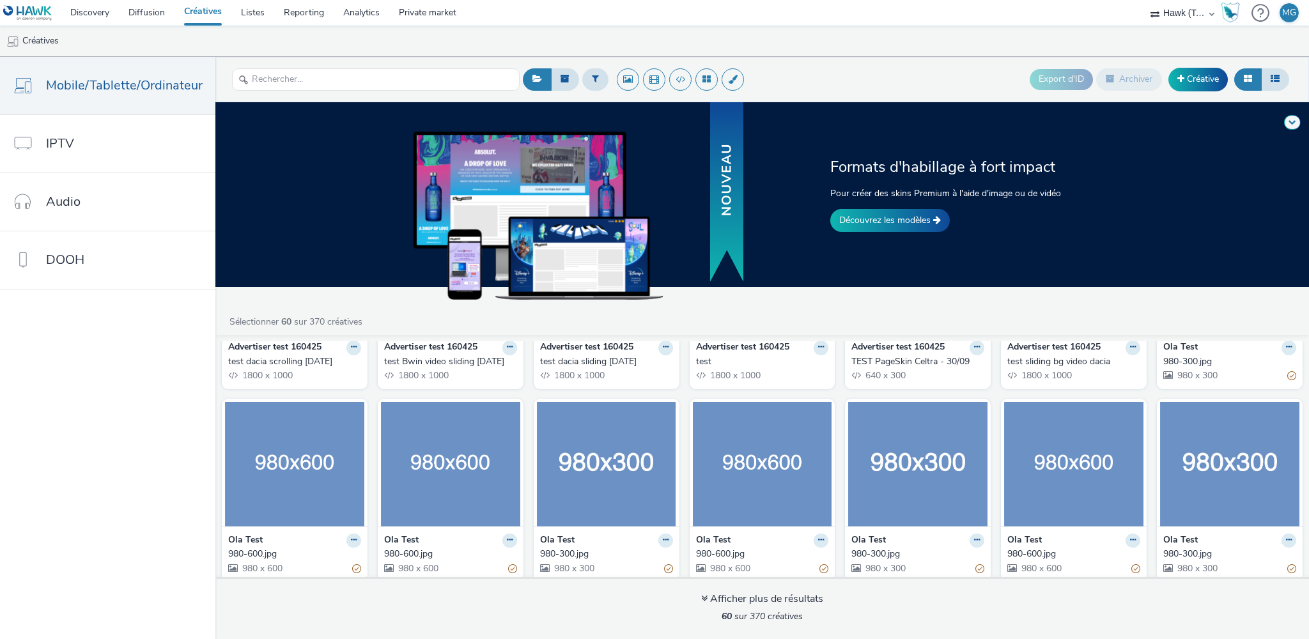
scroll to position [820, 0]
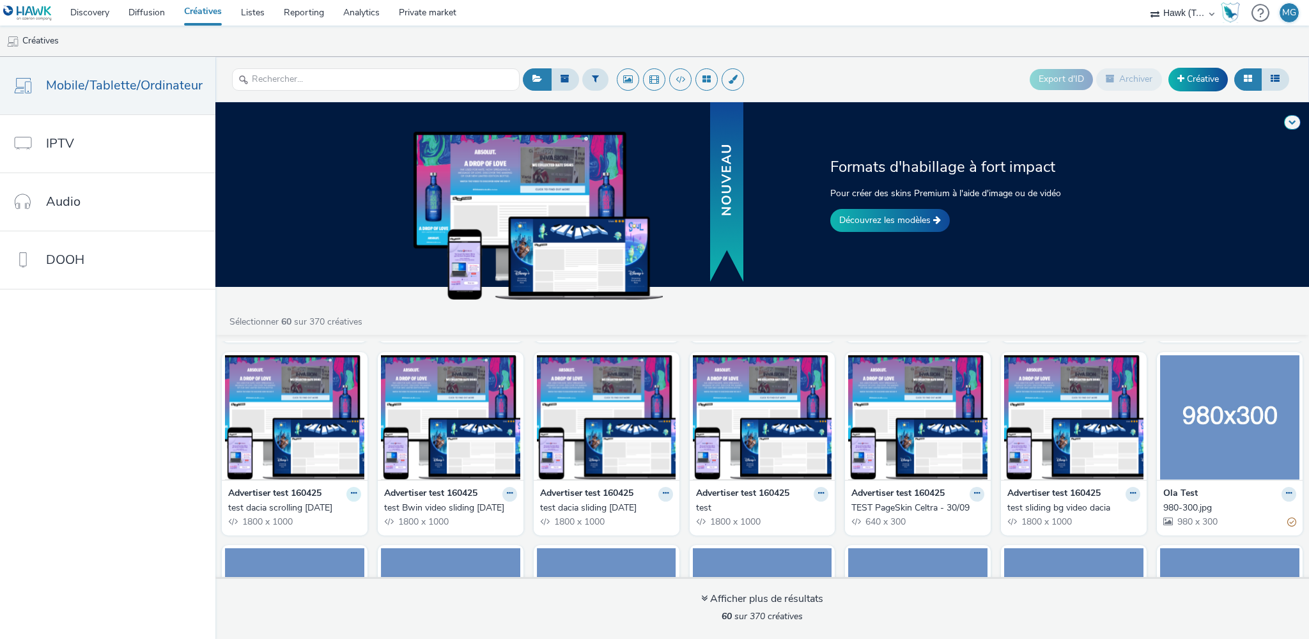
click at [351, 491] on icon at bounding box center [354, 494] width 6 height 8
click at [328, 508] on link "Modifier" at bounding box center [313, 517] width 96 height 26
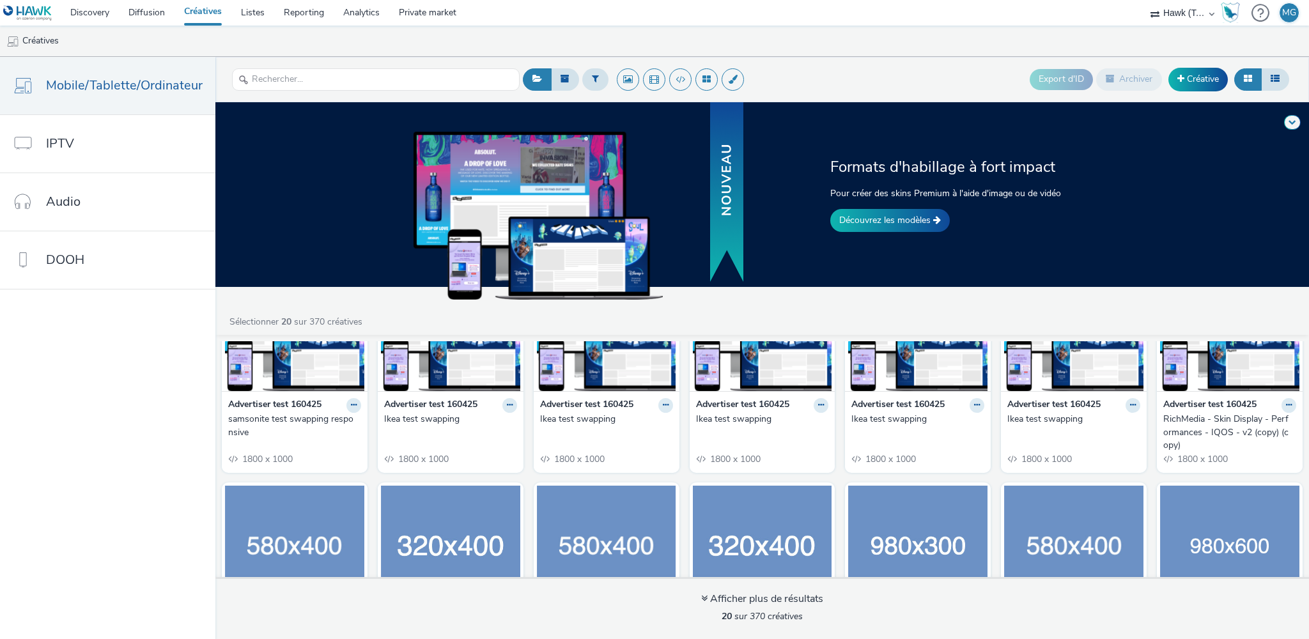
scroll to position [92, 0]
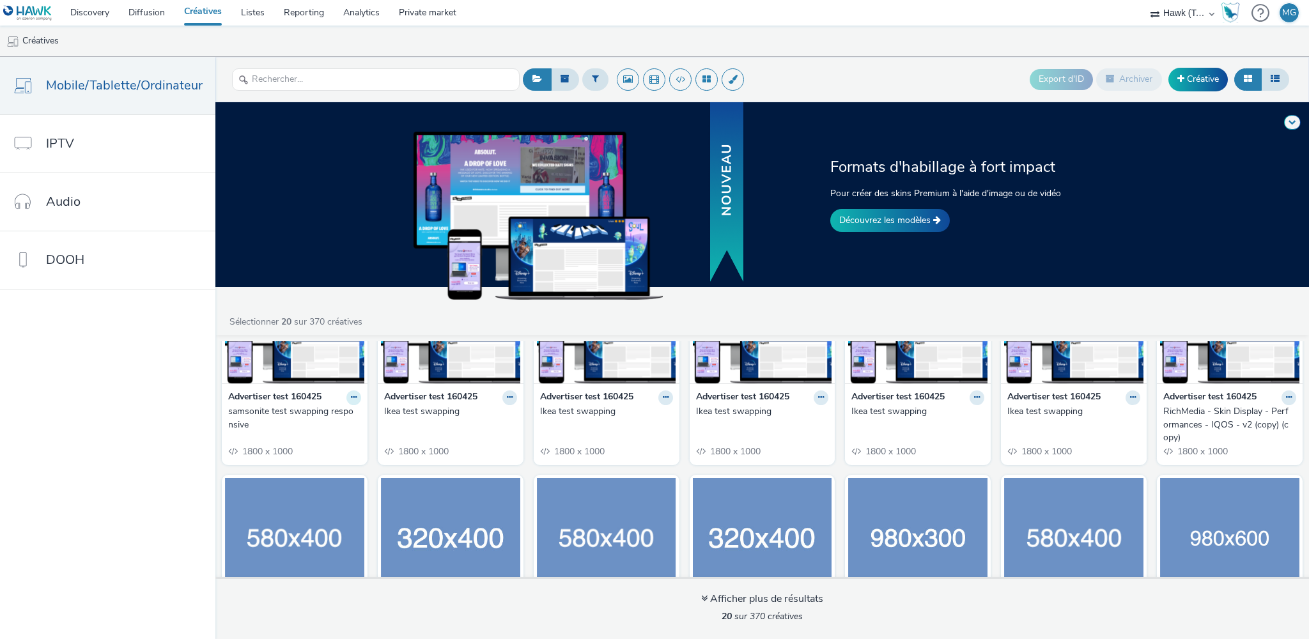
click at [352, 392] on button at bounding box center [354, 398] width 15 height 15
drag, startPoint x: 192, startPoint y: 379, endPoint x: 243, endPoint y: 382, distance: 51.3
click at [198, 379] on nav "Mobile/Tablette/Ordinateur IPTV Audio DOOH" at bounding box center [107, 348] width 215 height 582
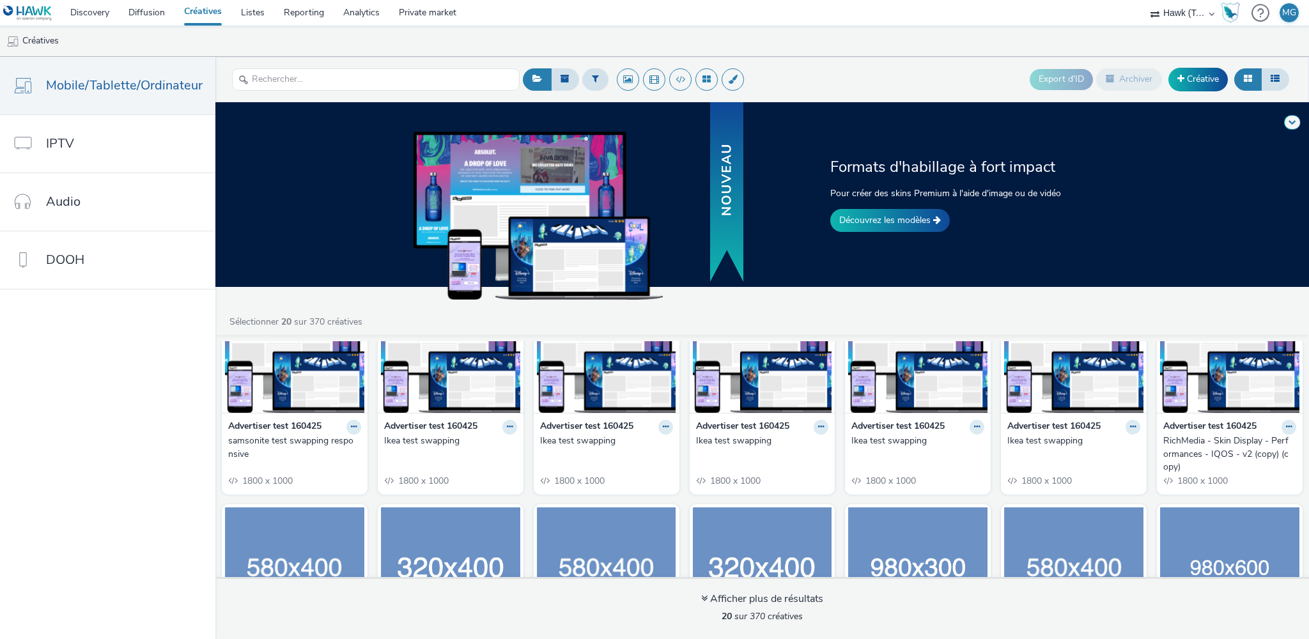
scroll to position [51, 0]
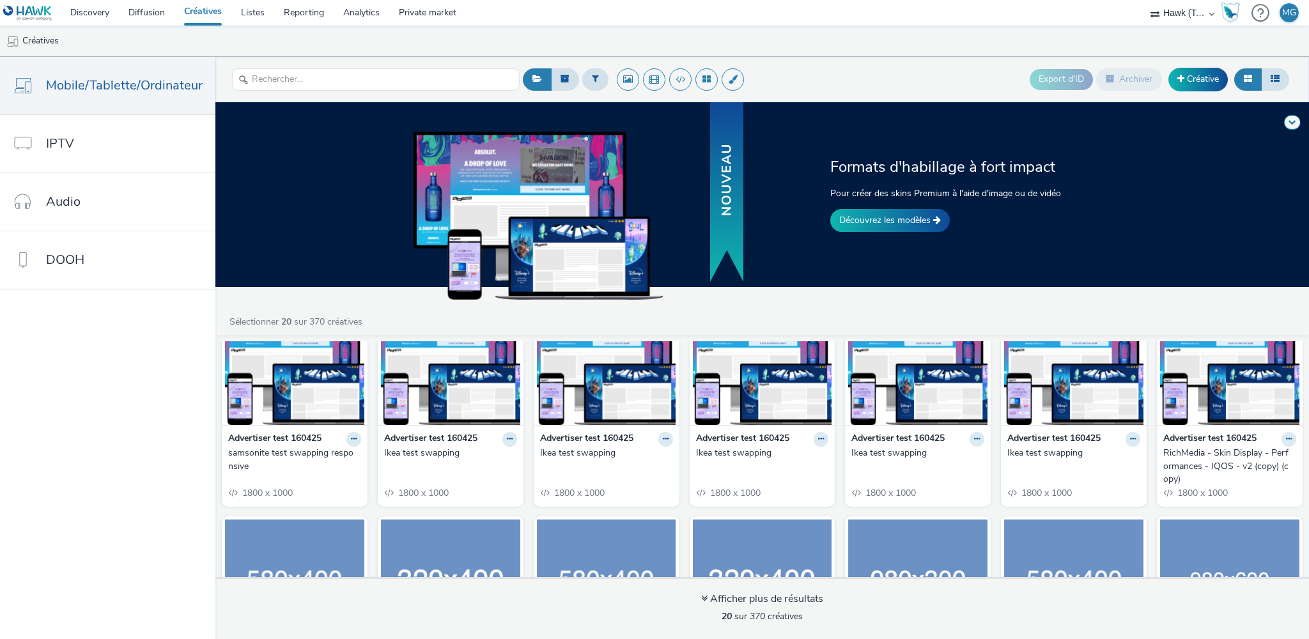
click at [277, 435] on strong "Advertiser test 160425" at bounding box center [274, 439] width 93 height 15
click at [281, 399] on img at bounding box center [294, 363] width 139 height 125
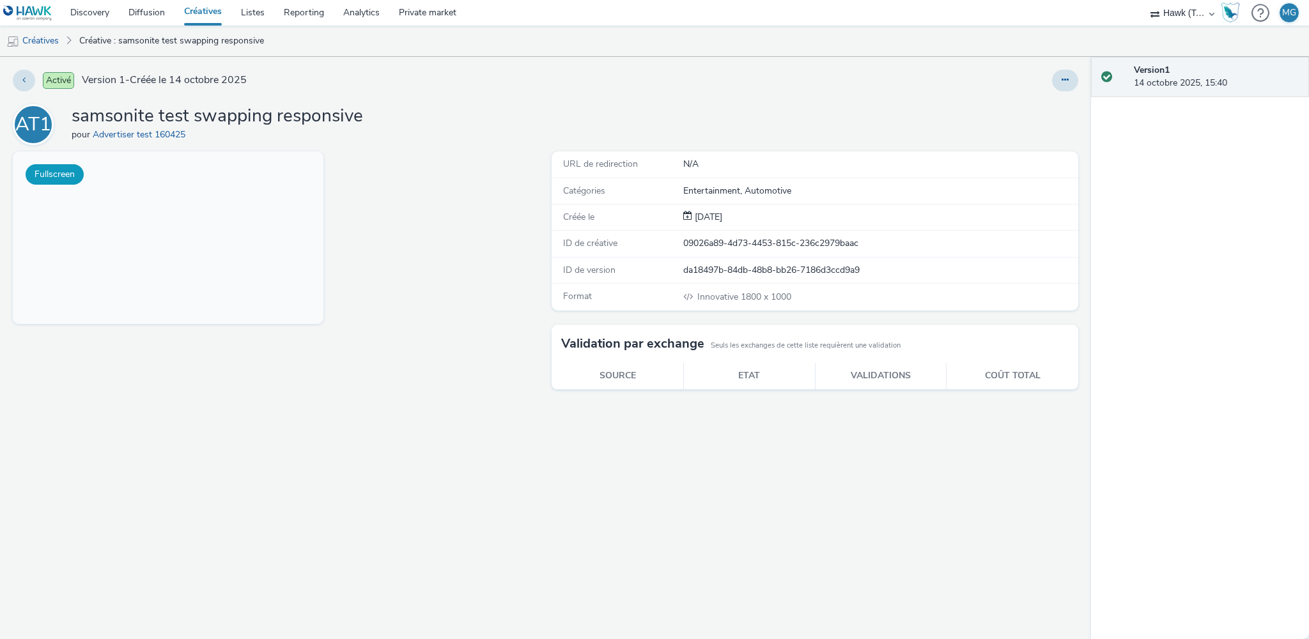
click at [58, 169] on button "Fullscreen" at bounding box center [55, 174] width 58 height 20
click at [20, 80] on button at bounding box center [24, 81] width 22 height 22
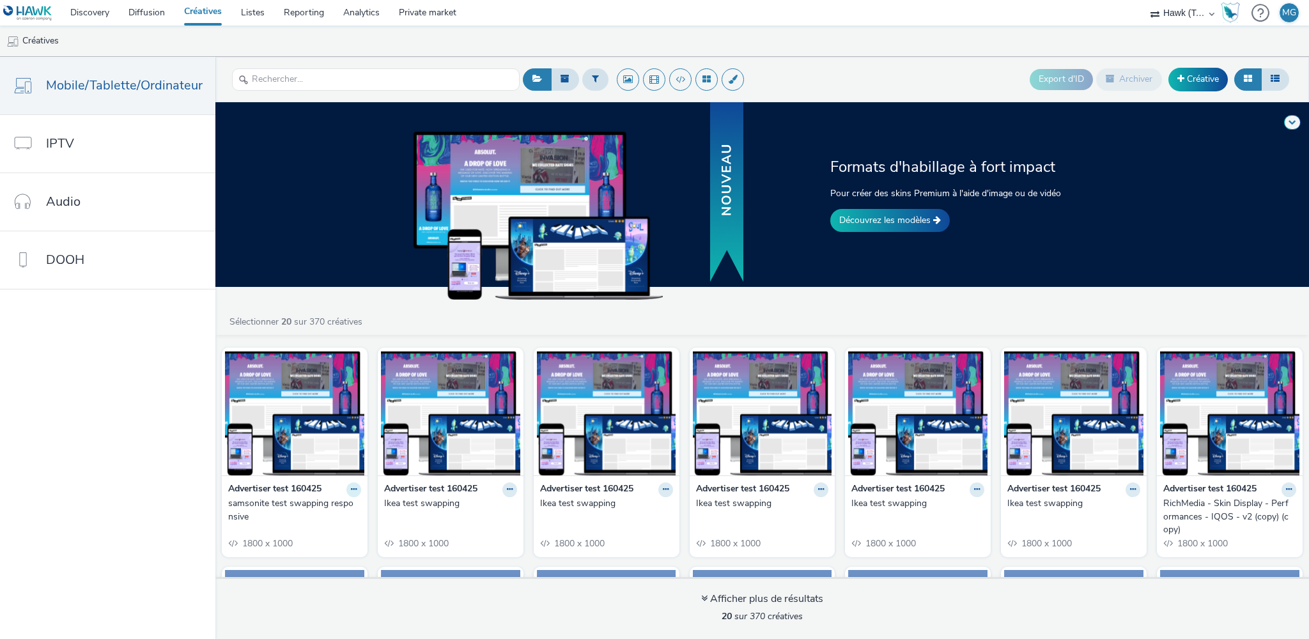
click at [351, 490] on icon at bounding box center [354, 490] width 6 height 8
click at [311, 512] on link "Modifier" at bounding box center [313, 512] width 96 height 26
